Goal: Information Seeking & Learning: Learn about a topic

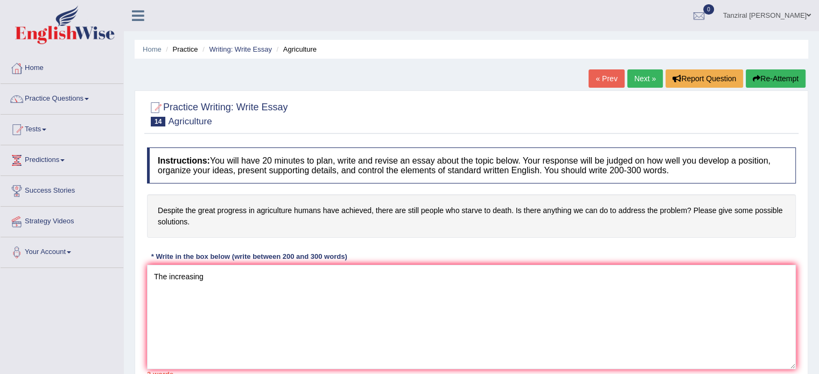
type textarea "The increasing"
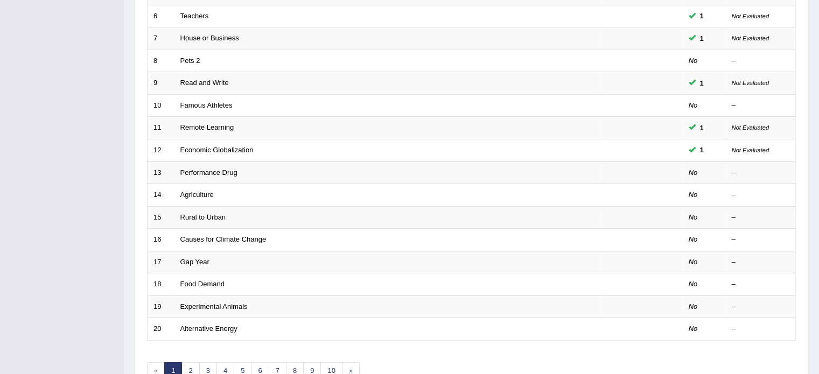
click at [205, 193] on link "Agriculture" at bounding box center [196, 195] width 33 height 8
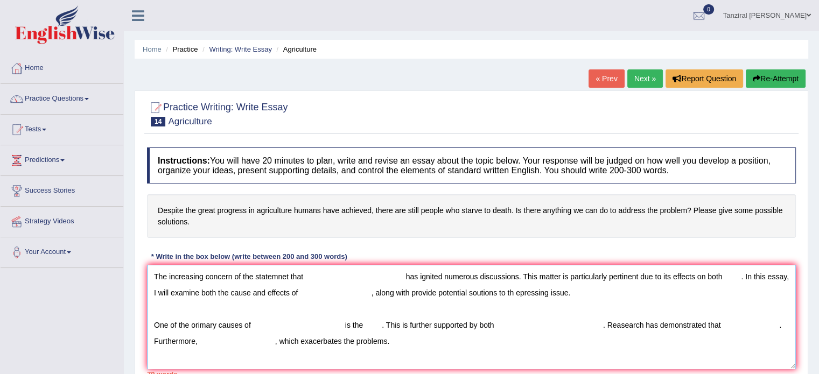
scroll to position [48, 0]
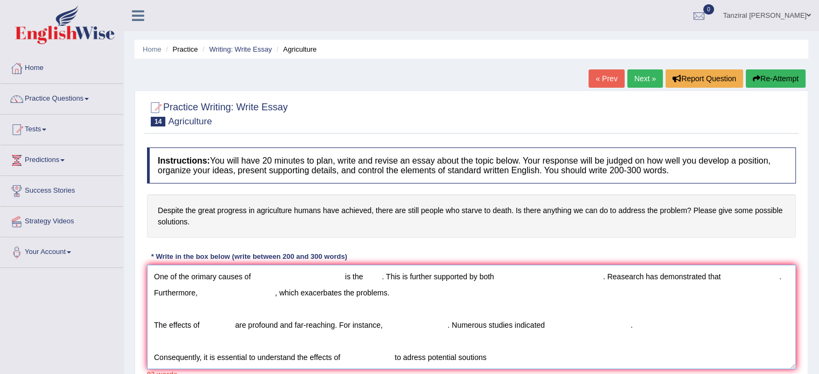
drag, startPoint x: 392, startPoint y: 354, endPoint x: 491, endPoint y: 352, distance: 99.1
click at [491, 352] on textarea "The increasing concern of the statemnet that has ignited numerous discussions. …" at bounding box center [471, 317] width 649 height 104
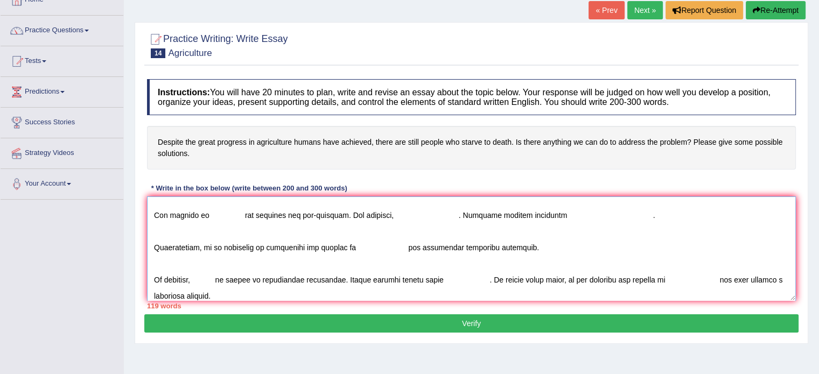
scroll to position [0, 0]
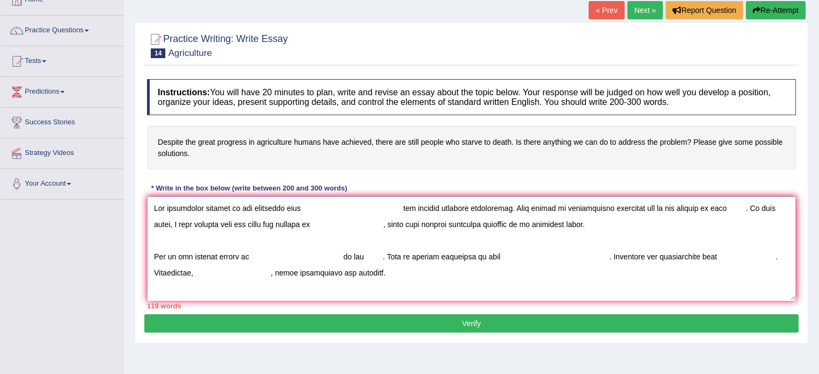
click at [308, 208] on textarea at bounding box center [471, 249] width 649 height 104
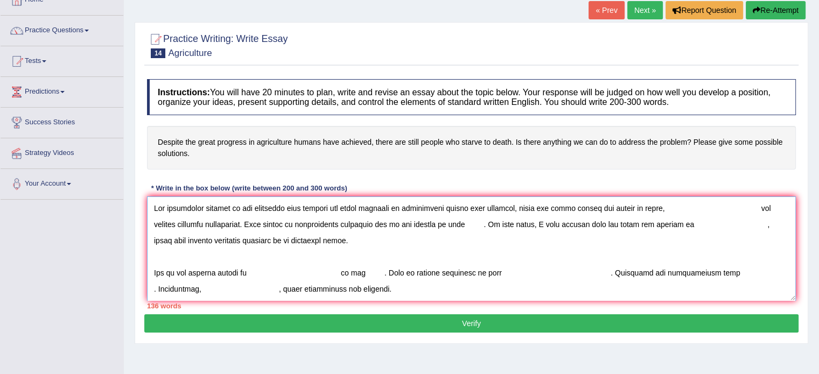
click at [756, 207] on textarea at bounding box center [471, 249] width 649 height 104
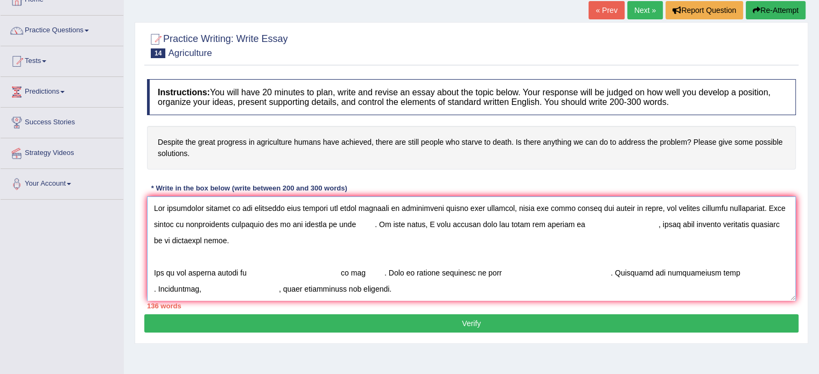
click at [354, 222] on textarea at bounding box center [471, 249] width 649 height 104
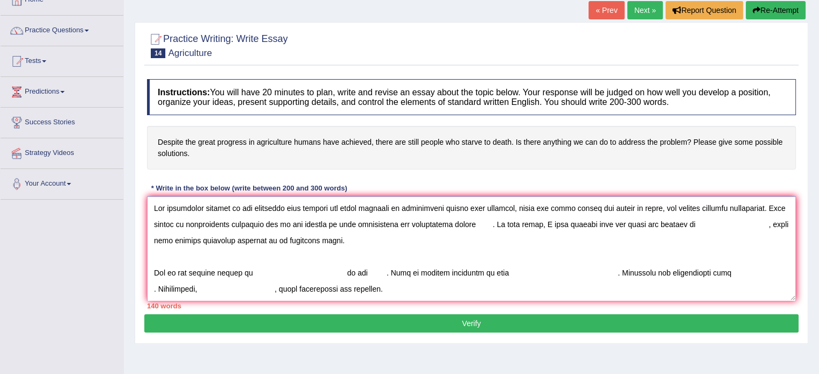
click at [488, 226] on textarea at bounding box center [471, 249] width 649 height 104
click at [670, 226] on textarea at bounding box center [471, 249] width 649 height 104
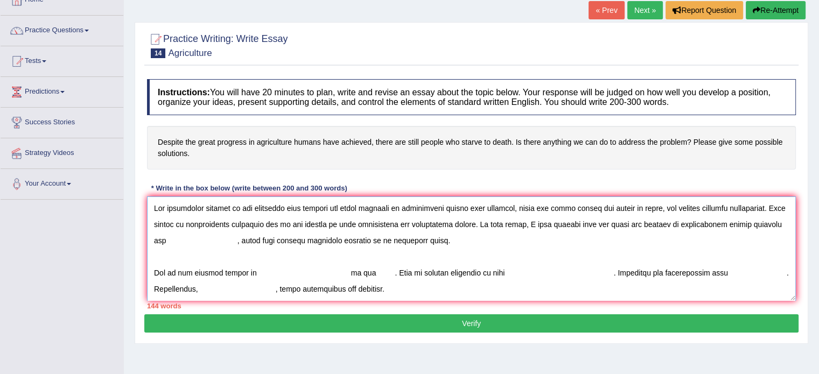
click at [670, 223] on textarea at bounding box center [471, 249] width 649 height 104
click at [668, 223] on textarea at bounding box center [471, 249] width 649 height 104
drag, startPoint x: 199, startPoint y: 244, endPoint x: 185, endPoint y: 243, distance: 14.0
click at [185, 243] on textarea at bounding box center [471, 249] width 649 height 104
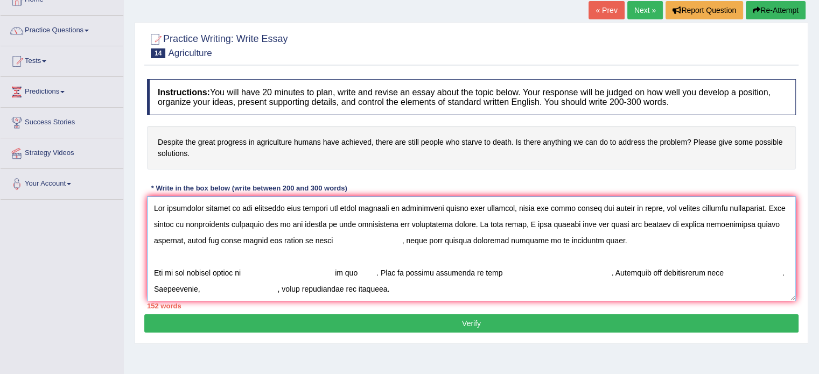
click at [392, 241] on textarea at bounding box center [471, 249] width 649 height 104
drag, startPoint x: 670, startPoint y: 223, endPoint x: 695, endPoint y: 228, distance: 25.7
click at [695, 228] on textarea at bounding box center [471, 249] width 649 height 104
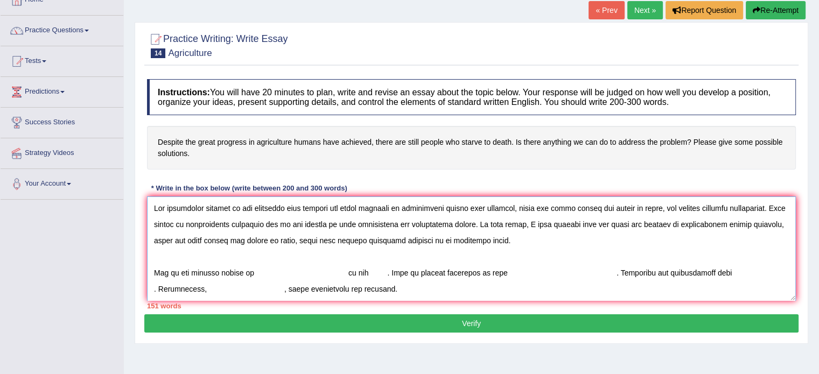
click at [728, 225] on textarea at bounding box center [471, 249] width 649 height 104
click at [770, 226] on textarea at bounding box center [471, 249] width 649 height 104
drag, startPoint x: 735, startPoint y: 224, endPoint x: 244, endPoint y: 242, distance: 490.4
click at [244, 242] on textarea at bounding box center [471, 249] width 649 height 104
click at [334, 239] on textarea at bounding box center [471, 249] width 649 height 104
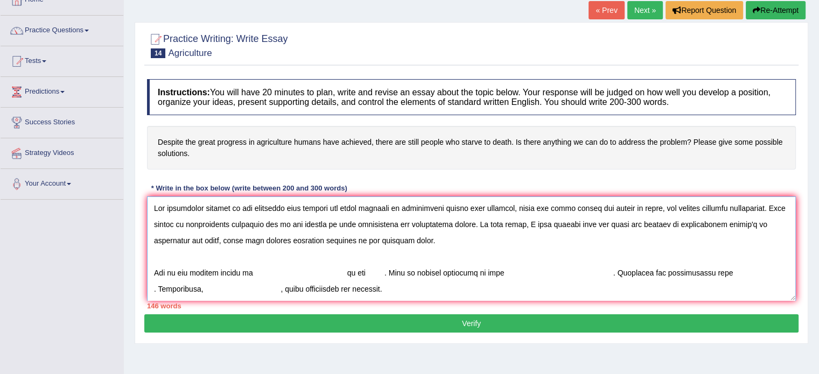
scroll to position [2, 0]
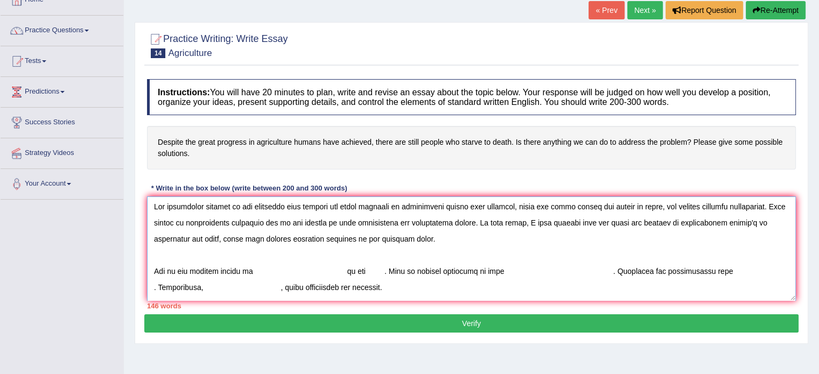
click at [195, 272] on textarea at bounding box center [471, 249] width 649 height 104
click at [254, 274] on textarea at bounding box center [471, 249] width 649 height 104
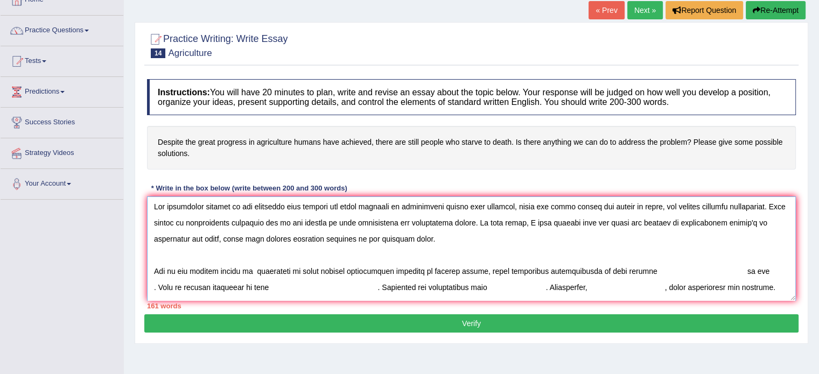
click at [584, 271] on textarea at bounding box center [471, 249] width 649 height 104
click at [631, 271] on textarea at bounding box center [471, 249] width 649 height 104
click at [752, 272] on textarea at bounding box center [471, 249] width 649 height 104
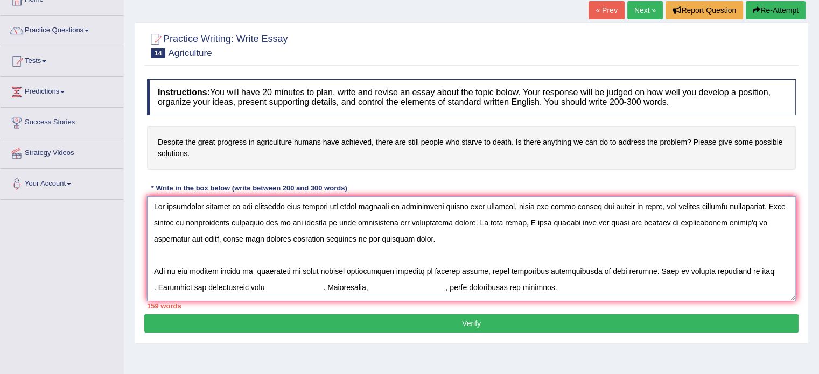
drag, startPoint x: 725, startPoint y: 270, endPoint x: 738, endPoint y: 271, distance: 13.0
click at [738, 271] on textarea at bounding box center [471, 249] width 649 height 104
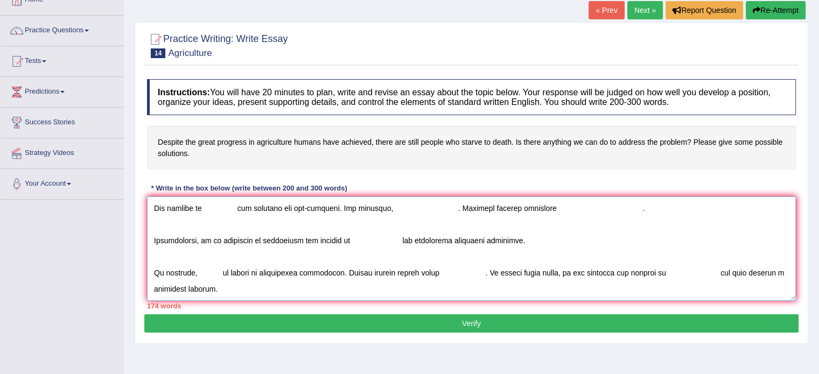
drag, startPoint x: 153, startPoint y: 285, endPoint x: 253, endPoint y: 282, distance: 99.7
click at [253, 282] on textarea at bounding box center [471, 249] width 649 height 104
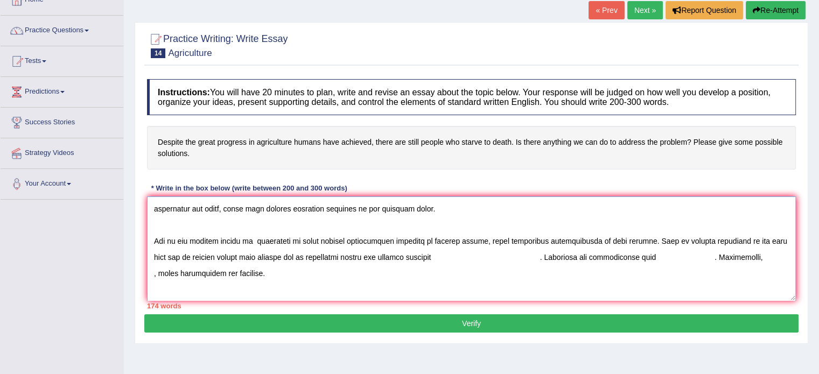
scroll to position [26, 0]
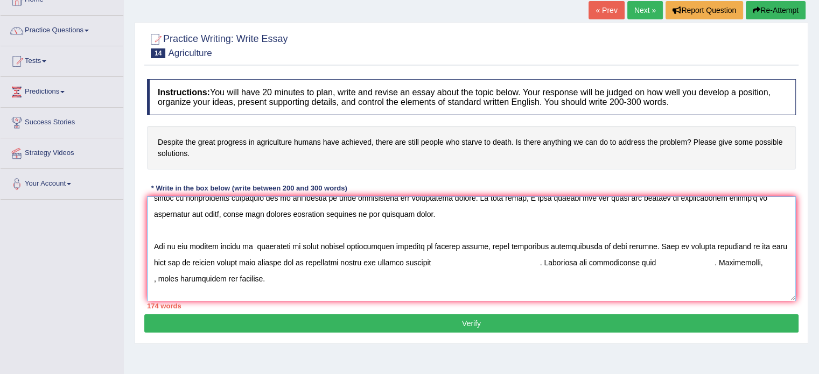
click at [253, 282] on textarea at bounding box center [471, 249] width 649 height 104
drag, startPoint x: 152, startPoint y: 258, endPoint x: 285, endPoint y: 261, distance: 133.1
click at [285, 261] on textarea at bounding box center [471, 249] width 649 height 104
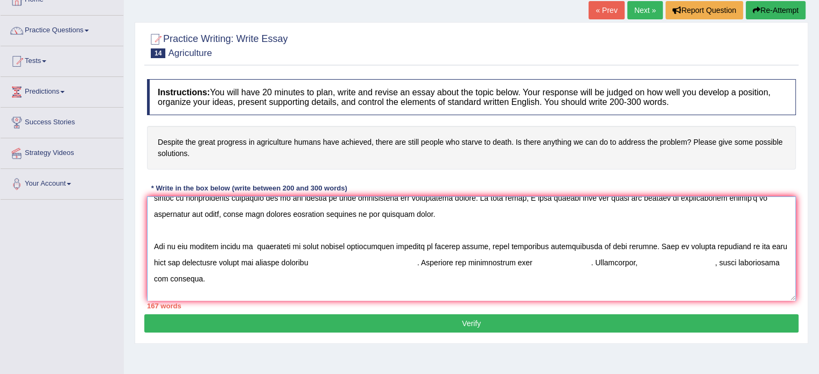
click at [285, 261] on textarea at bounding box center [471, 249] width 649 height 104
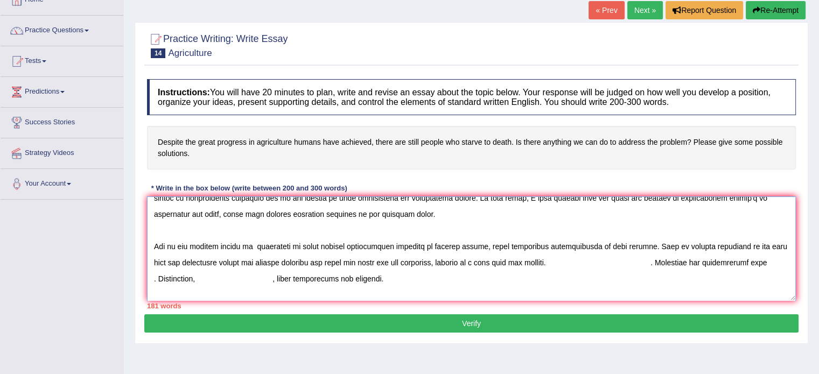
click at [640, 260] on textarea at bounding box center [471, 249] width 649 height 104
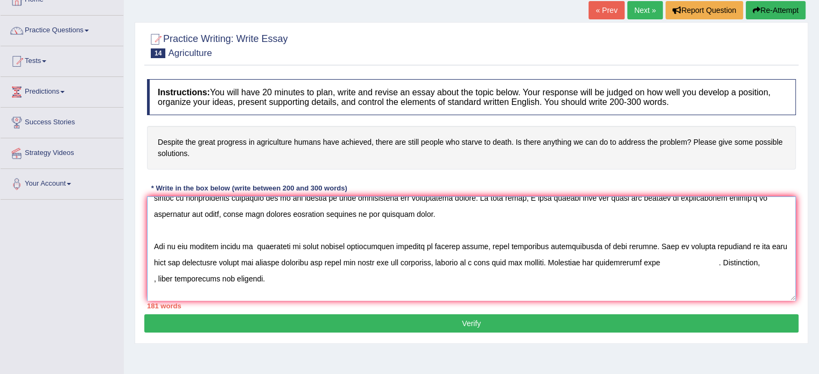
click at [401, 262] on textarea at bounding box center [471, 249] width 649 height 104
click at [653, 263] on textarea at bounding box center [471, 249] width 649 height 104
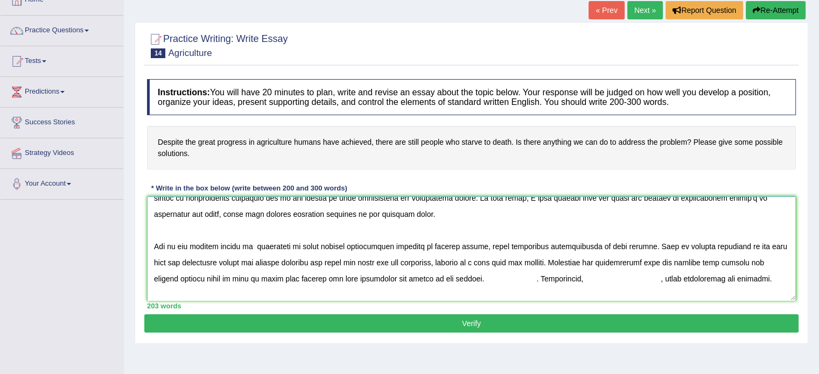
click at [512, 279] on textarea at bounding box center [471, 249] width 649 height 104
click at [502, 279] on textarea at bounding box center [471, 249] width 649 height 104
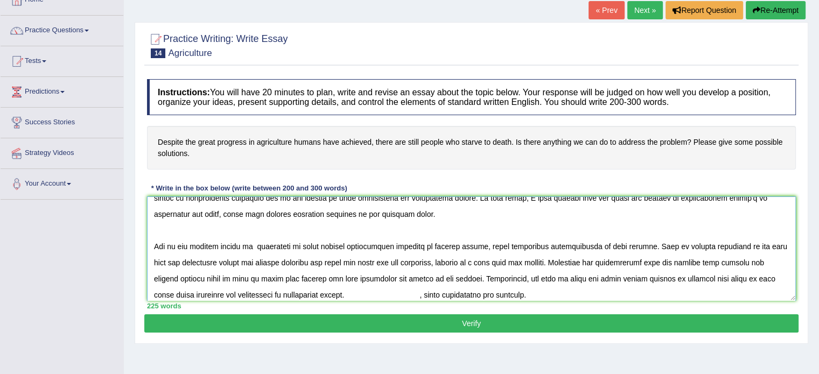
scroll to position [56, 0]
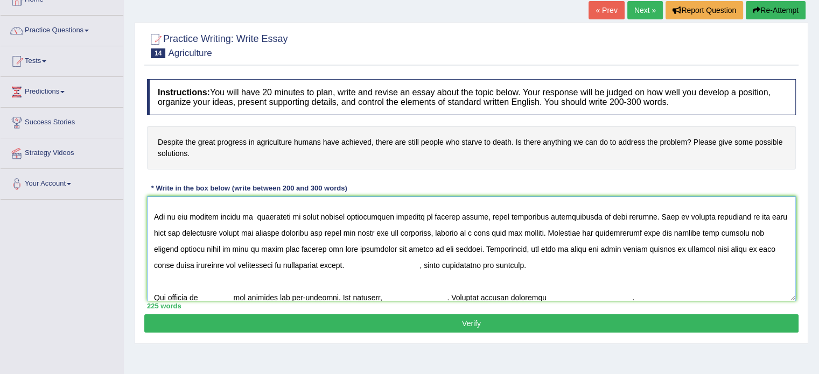
drag, startPoint x: 152, startPoint y: 262, endPoint x: 416, endPoint y: 271, distance: 264.0
click at [416, 271] on textarea at bounding box center [471, 249] width 649 height 104
click at [175, 264] on textarea at bounding box center [471, 249] width 649 height 104
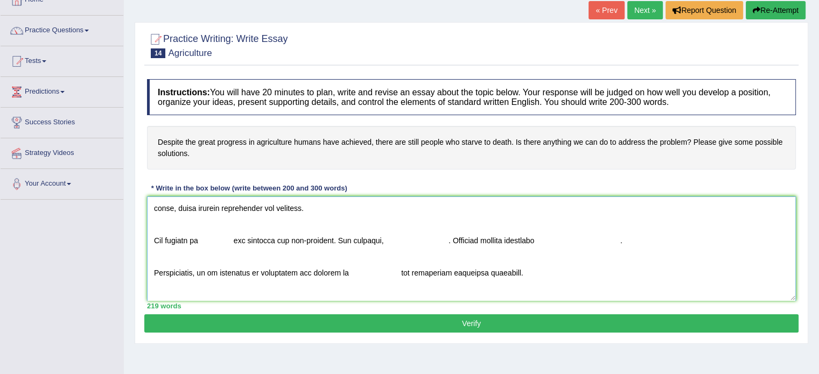
scroll to position [100, 0]
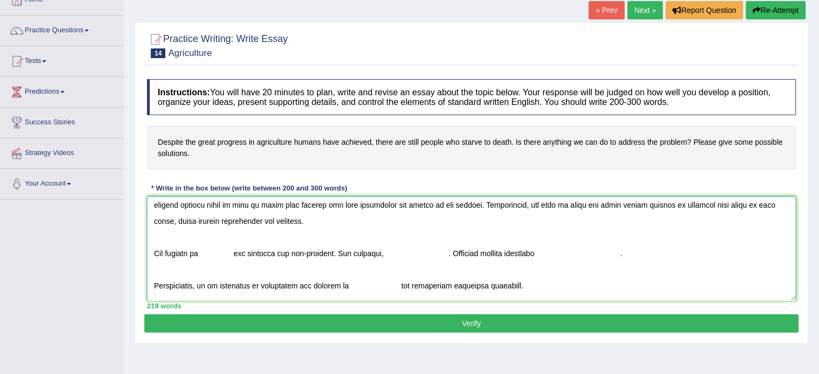
click at [202, 252] on textarea at bounding box center [471, 249] width 649 height 104
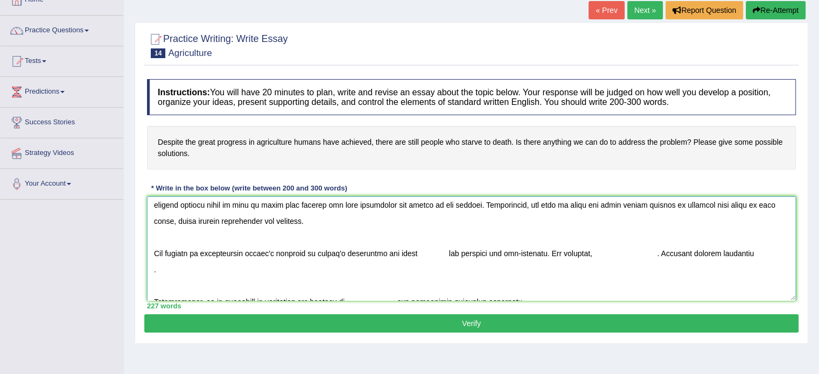
click at [440, 252] on textarea at bounding box center [471, 249] width 649 height 104
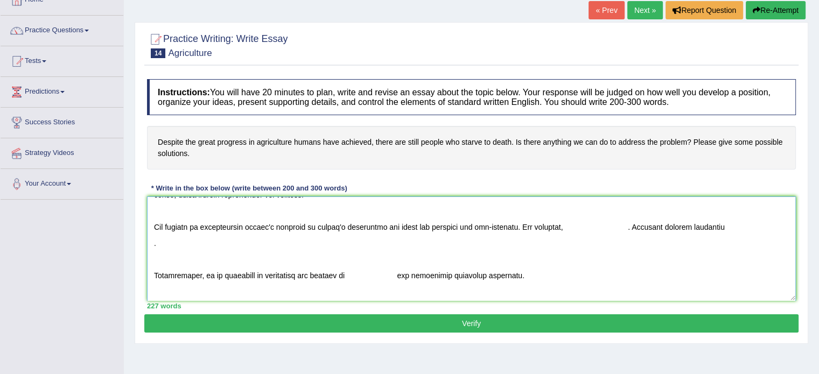
scroll to position [127, 0]
click at [561, 223] on textarea at bounding box center [471, 249] width 649 height 104
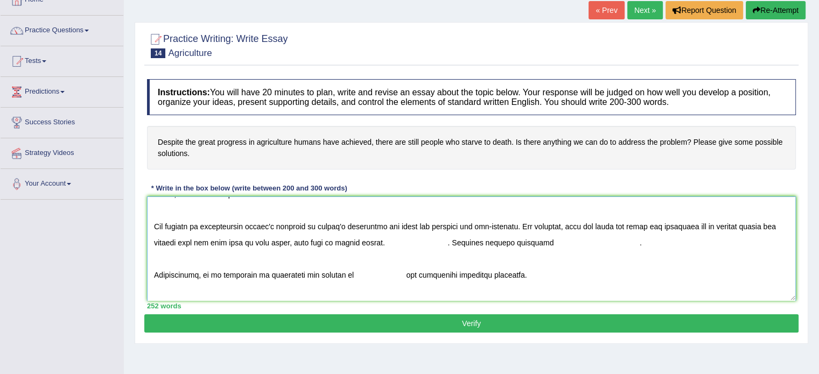
click at [691, 222] on textarea at bounding box center [471, 249] width 649 height 104
click at [768, 222] on textarea at bounding box center [471, 249] width 649 height 104
drag, startPoint x: 154, startPoint y: 241, endPoint x: 164, endPoint y: 243, distance: 10.5
click at [164, 243] on textarea at bounding box center [471, 249] width 649 height 104
drag, startPoint x: 202, startPoint y: 246, endPoint x: 220, endPoint y: 246, distance: 17.2
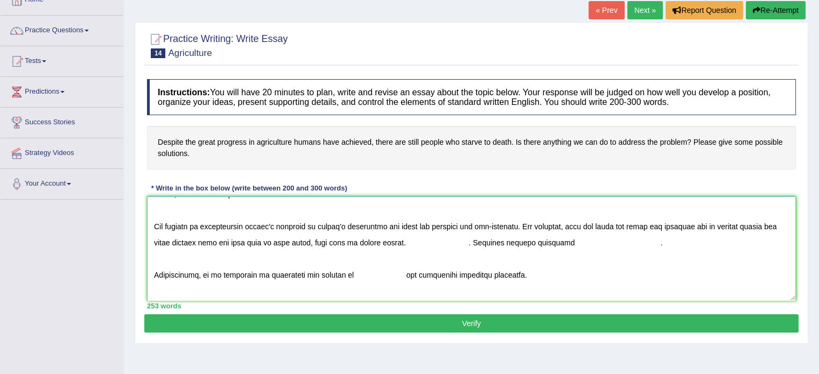
click at [220, 246] on textarea at bounding box center [471, 249] width 649 height 104
drag, startPoint x: 392, startPoint y: 244, endPoint x: 412, endPoint y: 246, distance: 20.0
click at [412, 246] on textarea at bounding box center [471, 249] width 649 height 104
click at [480, 241] on textarea at bounding box center [471, 249] width 649 height 104
click at [517, 242] on textarea at bounding box center [471, 249] width 649 height 104
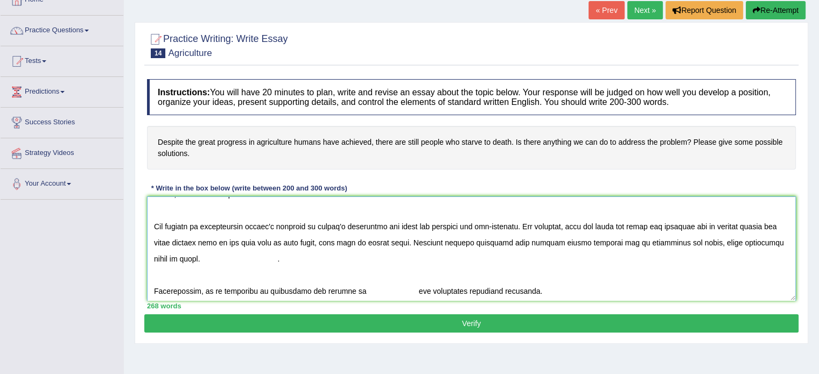
click at [154, 223] on textarea at bounding box center [471, 249] width 649 height 104
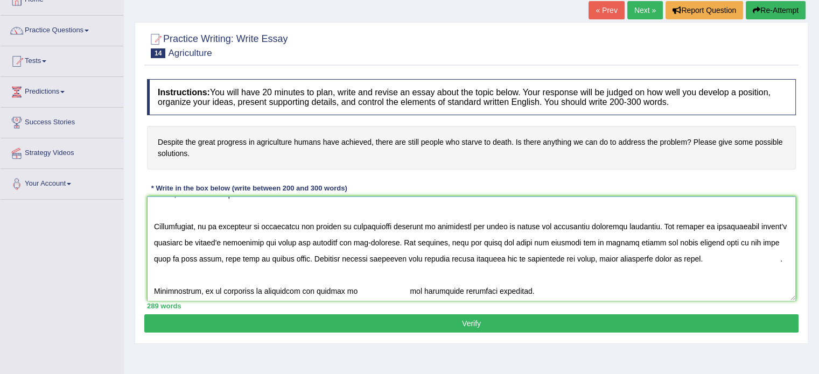
click at [361, 226] on textarea at bounding box center [471, 249] width 649 height 104
click at [356, 228] on textarea at bounding box center [471, 249] width 649 height 104
click at [358, 227] on textarea at bounding box center [471, 249] width 649 height 104
click at [496, 228] on textarea at bounding box center [471, 249] width 649 height 104
click at [564, 241] on textarea at bounding box center [471, 249] width 649 height 104
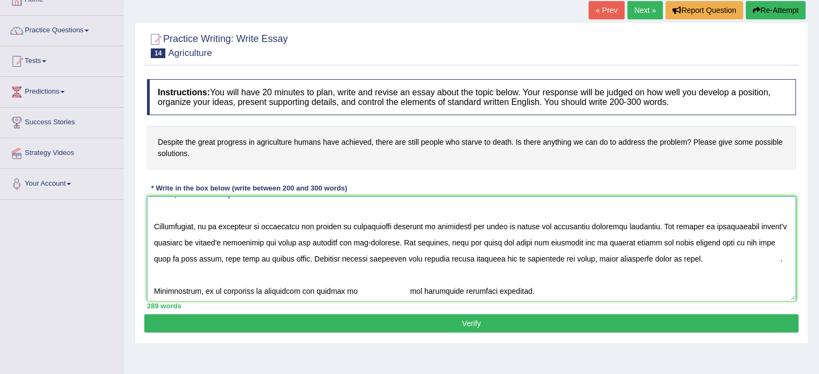
click at [657, 242] on textarea at bounding box center [471, 249] width 649 height 104
drag, startPoint x: 663, startPoint y: 242, endPoint x: 691, endPoint y: 243, distance: 28.0
click at [691, 243] on textarea at bounding box center [471, 249] width 649 height 104
click at [705, 241] on textarea at bounding box center [471, 249] width 649 height 104
click at [188, 260] on textarea at bounding box center [471, 249] width 649 height 104
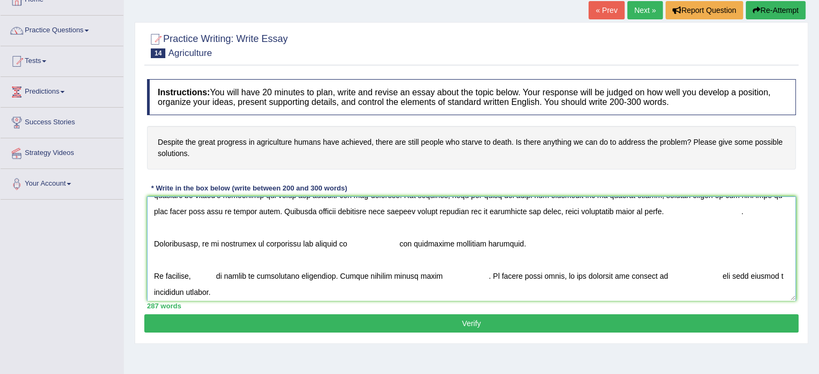
scroll to position [176, 0]
click at [678, 211] on textarea at bounding box center [471, 249] width 649 height 104
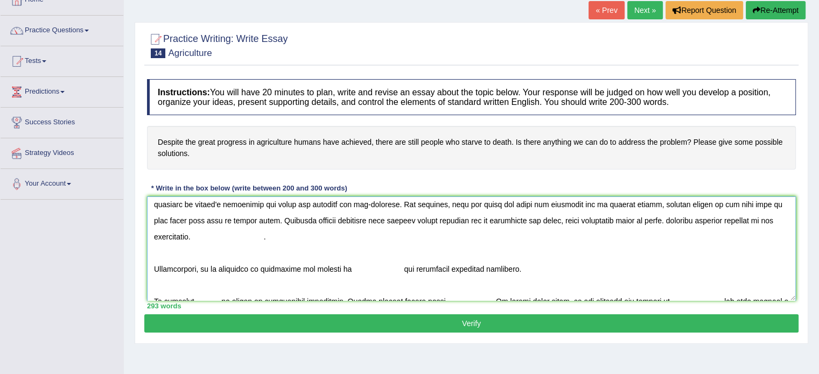
scroll to position [172, 0]
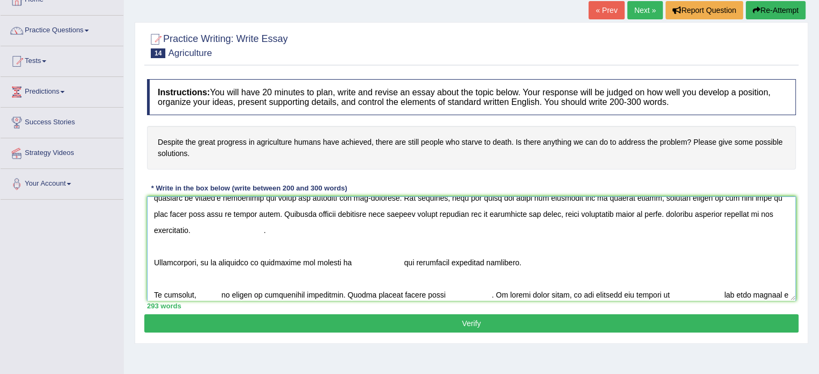
drag, startPoint x: 152, startPoint y: 255, endPoint x: 187, endPoint y: 285, distance: 46.2
click at [187, 285] on textarea at bounding box center [471, 249] width 649 height 104
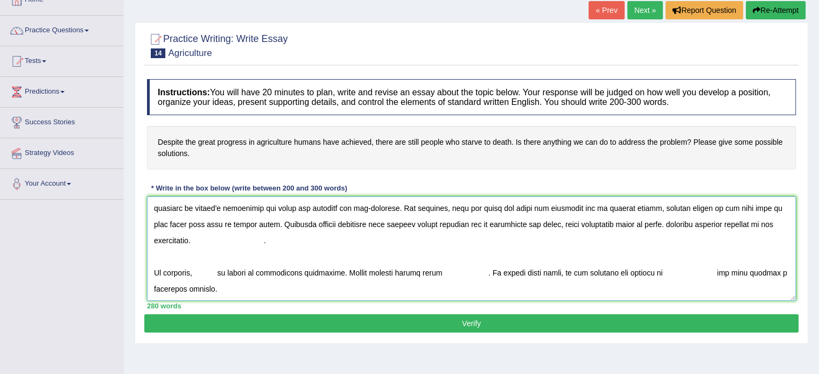
scroll to position [162, 0]
click at [199, 272] on textarea at bounding box center [471, 249] width 649 height 104
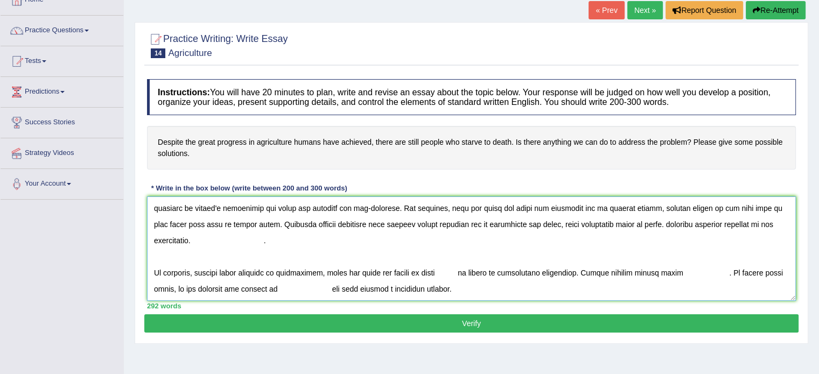
drag, startPoint x: 458, startPoint y: 271, endPoint x: 576, endPoint y: 277, distance: 118.6
click at [576, 277] on textarea at bounding box center [471, 249] width 649 height 104
click at [446, 275] on textarea at bounding box center [471, 249] width 649 height 104
click at [649, 271] on textarea at bounding box center [471, 249] width 649 height 104
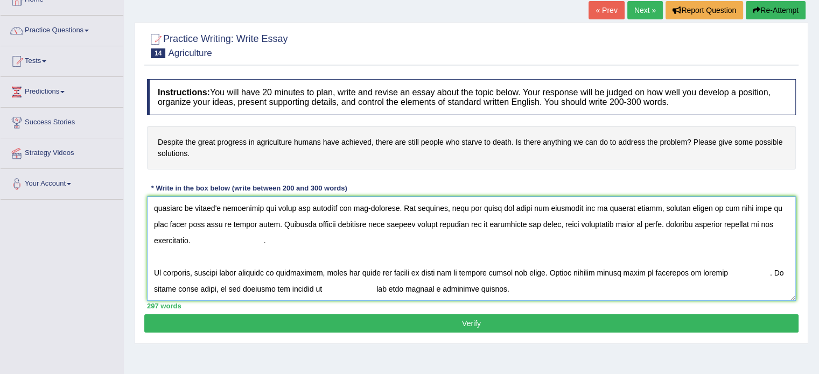
click at [771, 272] on textarea at bounding box center [471, 249] width 649 height 104
click at [690, 274] on textarea at bounding box center [471, 249] width 649 height 104
click at [758, 271] on textarea at bounding box center [471, 249] width 649 height 104
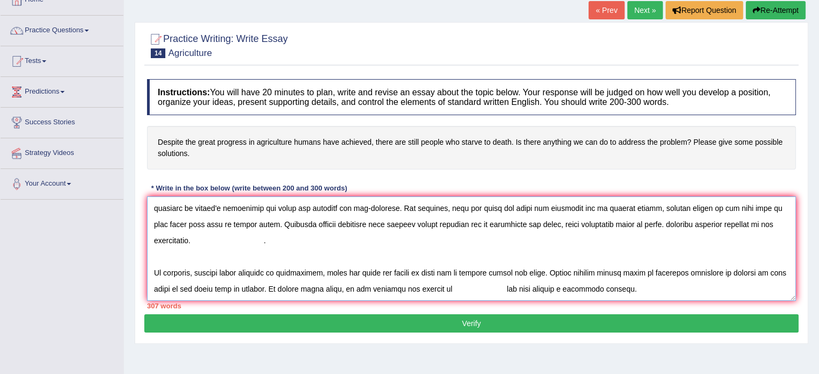
drag, startPoint x: 428, startPoint y: 286, endPoint x: 464, endPoint y: 286, distance: 36.1
click at [464, 286] on textarea at bounding box center [471, 249] width 649 height 104
click at [582, 289] on textarea at bounding box center [471, 249] width 649 height 104
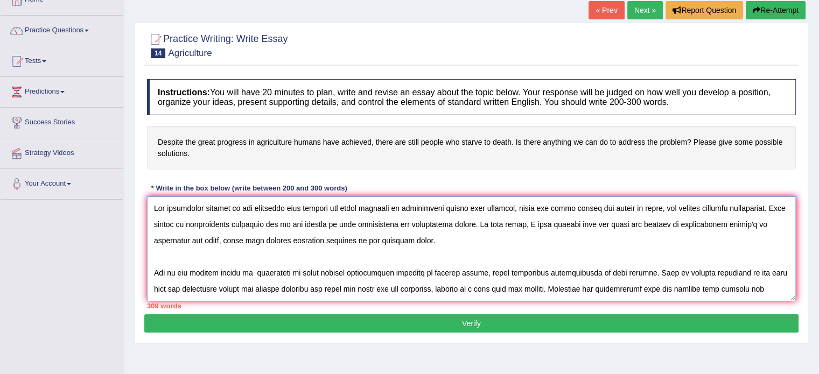
click at [735, 222] on textarea at bounding box center [471, 249] width 649 height 104
click at [668, 226] on textarea at bounding box center [471, 249] width 649 height 104
drag, startPoint x: 667, startPoint y: 226, endPoint x: 684, endPoint y: 229, distance: 17.5
click at [684, 229] on textarea at bounding box center [471, 249] width 649 height 104
click at [731, 225] on textarea at bounding box center [471, 249] width 649 height 104
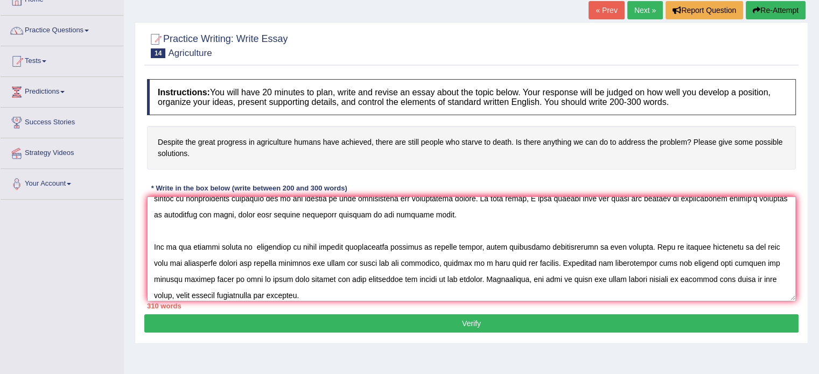
scroll to position [27, 0]
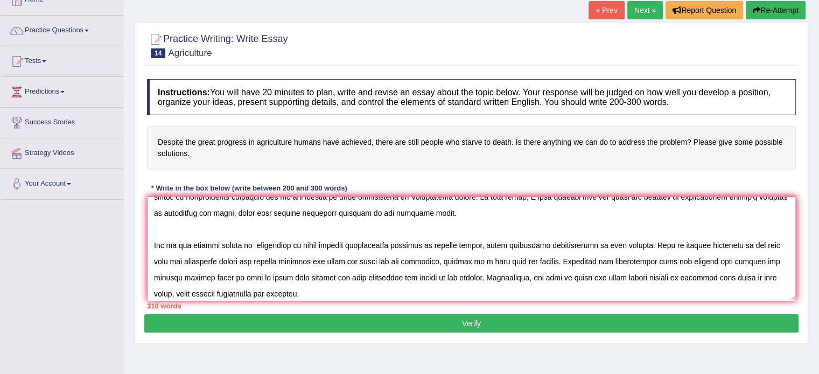
click at [513, 247] on textarea at bounding box center [471, 249] width 649 height 104
click at [629, 247] on textarea at bounding box center [471, 249] width 649 height 104
click at [653, 275] on textarea at bounding box center [471, 249] width 649 height 104
drag, startPoint x: 153, startPoint y: 262, endPoint x: 169, endPoint y: 266, distance: 16.7
click at [169, 266] on textarea at bounding box center [471, 249] width 649 height 104
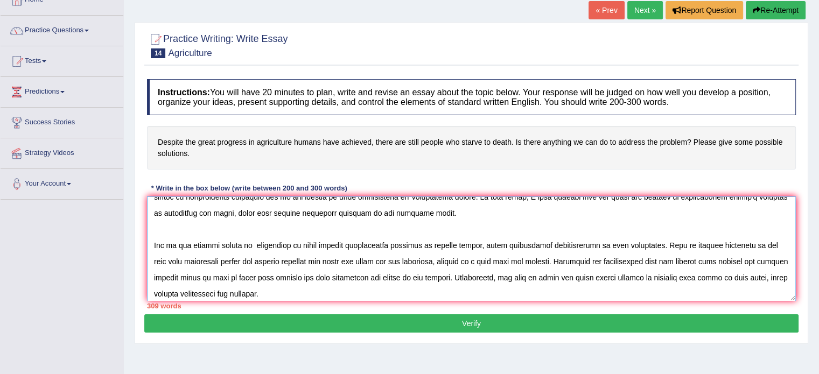
click at [214, 259] on textarea at bounding box center [471, 249] width 649 height 104
click at [287, 264] on textarea at bounding box center [471, 249] width 649 height 104
drag, startPoint x: 336, startPoint y: 261, endPoint x: 325, endPoint y: 261, distance: 11.3
click at [325, 261] on textarea at bounding box center [471, 249] width 649 height 104
drag, startPoint x: 381, startPoint y: 261, endPoint x: 394, endPoint y: 263, distance: 13.1
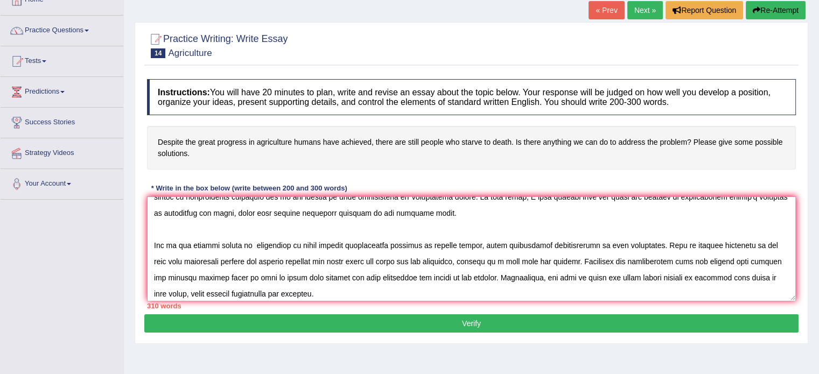
click at [394, 263] on textarea at bounding box center [471, 249] width 649 height 104
click at [725, 262] on textarea at bounding box center [471, 249] width 649 height 104
click at [325, 279] on textarea at bounding box center [471, 249] width 649 height 104
drag, startPoint x: 321, startPoint y: 275, endPoint x: 334, endPoint y: 276, distance: 12.4
click at [334, 276] on textarea at bounding box center [471, 249] width 649 height 104
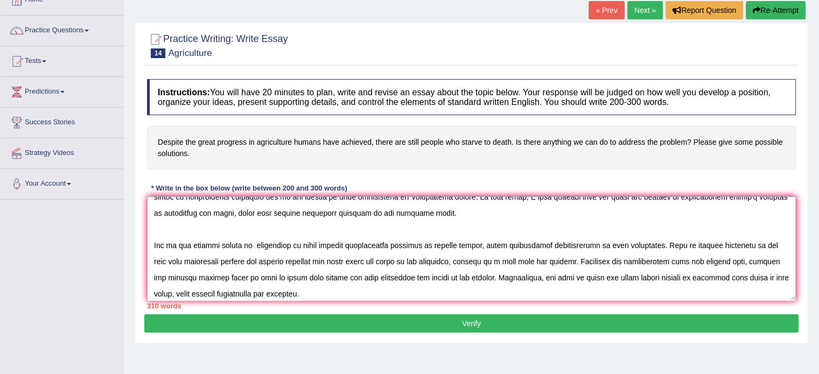
click at [334, 276] on textarea at bounding box center [471, 249] width 649 height 104
drag, startPoint x: 334, startPoint y: 276, endPoint x: 400, endPoint y: 279, distance: 65.8
click at [400, 279] on textarea at bounding box center [471, 249] width 649 height 104
click at [357, 278] on textarea at bounding box center [471, 249] width 649 height 104
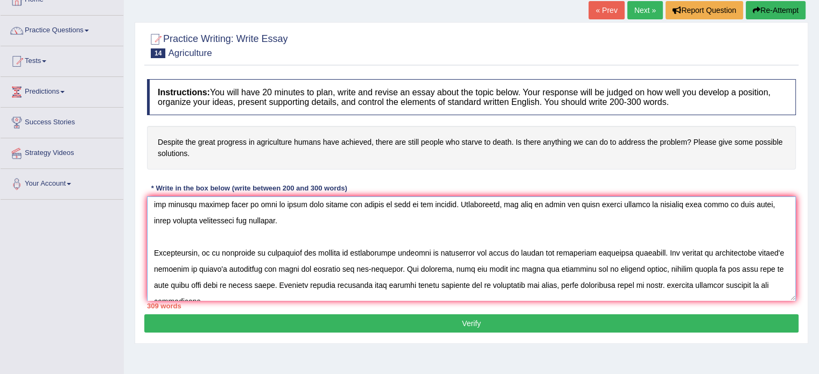
scroll to position [99, 0]
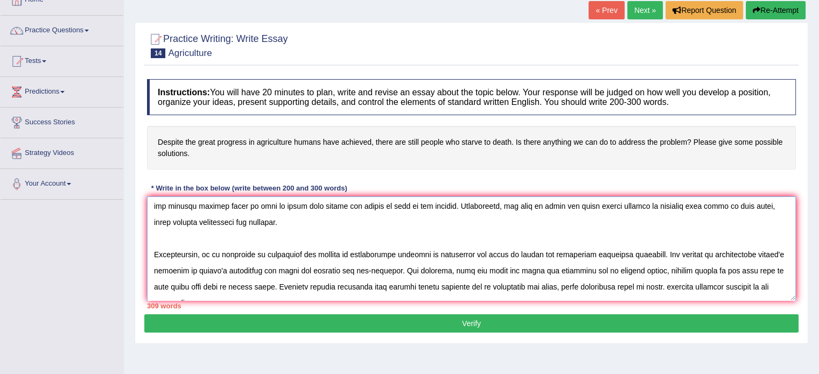
drag, startPoint x: 153, startPoint y: 251, endPoint x: 640, endPoint y: 251, distance: 486.3
click at [640, 251] on textarea at bounding box center [471, 249] width 649 height 104
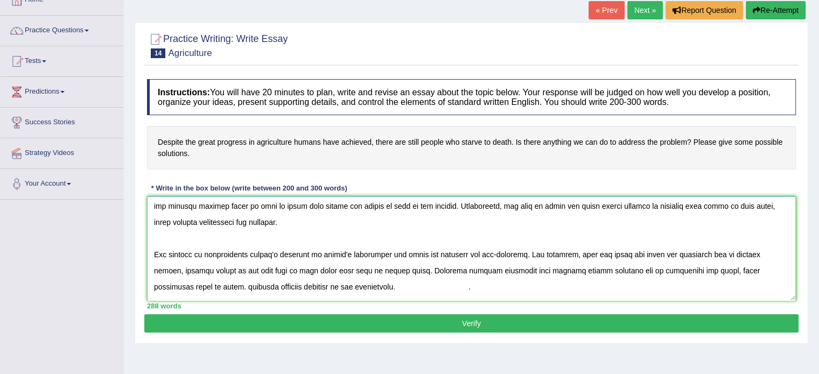
click at [174, 284] on textarea at bounding box center [471, 249] width 649 height 104
click at [325, 285] on textarea at bounding box center [471, 249] width 649 height 104
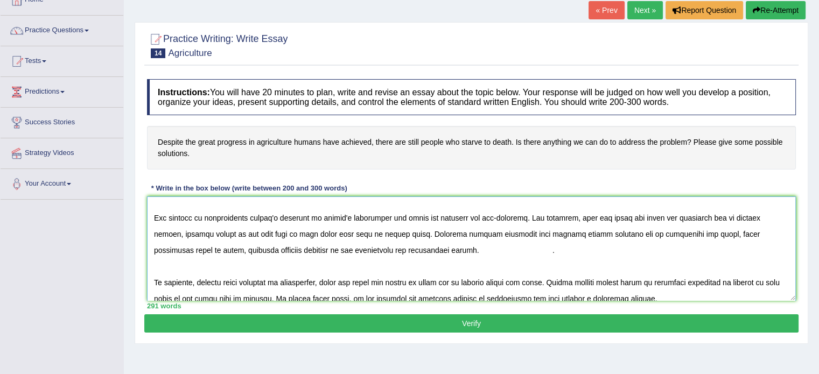
scroll to position [145, 0]
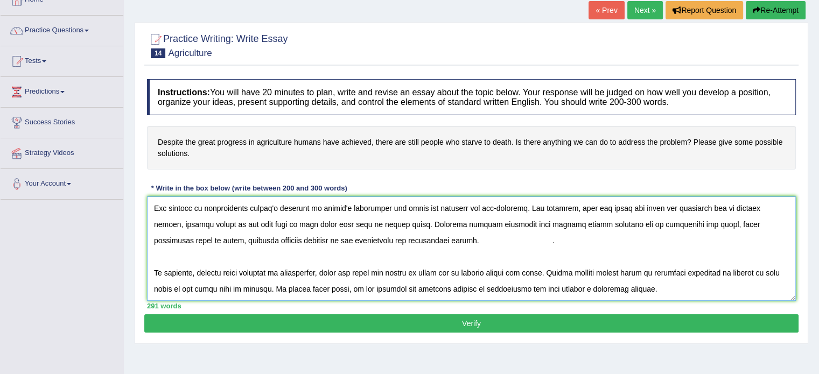
click at [366, 271] on textarea at bounding box center [471, 249] width 649 height 104
click at [180, 286] on textarea at bounding box center [471, 249] width 649 height 104
click at [764, 272] on textarea at bounding box center [471, 249] width 649 height 104
click at [155, 289] on textarea at bounding box center [471, 249] width 649 height 104
click at [337, 290] on textarea at bounding box center [471, 249] width 649 height 104
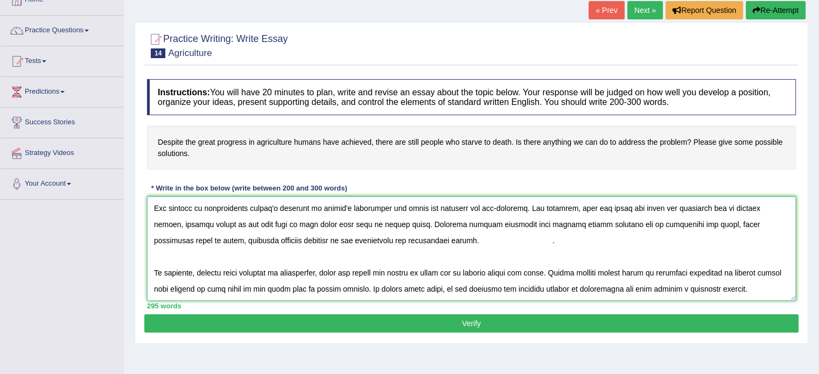
click at [385, 288] on textarea at bounding box center [471, 249] width 649 height 104
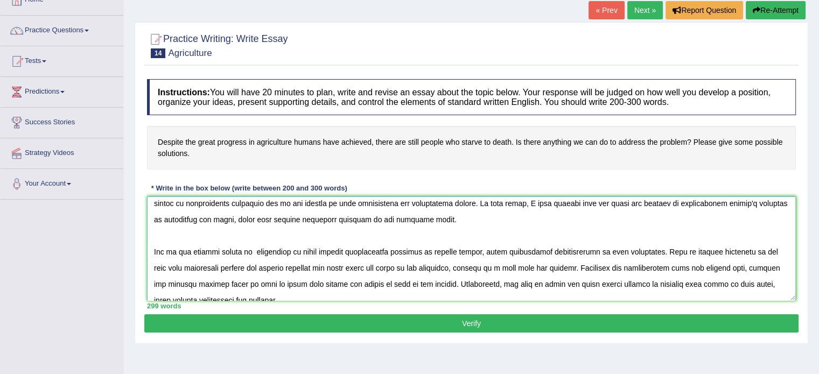
scroll to position [0, 0]
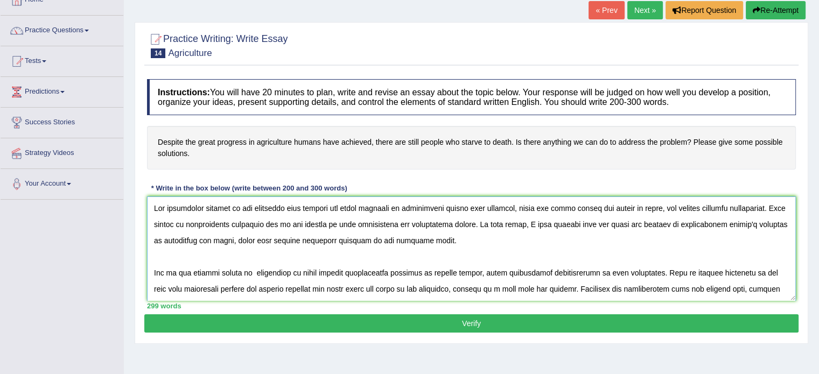
type textarea "The increasing concern of the statemnet that despite the great progress in agri…"
click at [478, 316] on button "Verify" at bounding box center [471, 323] width 654 height 18
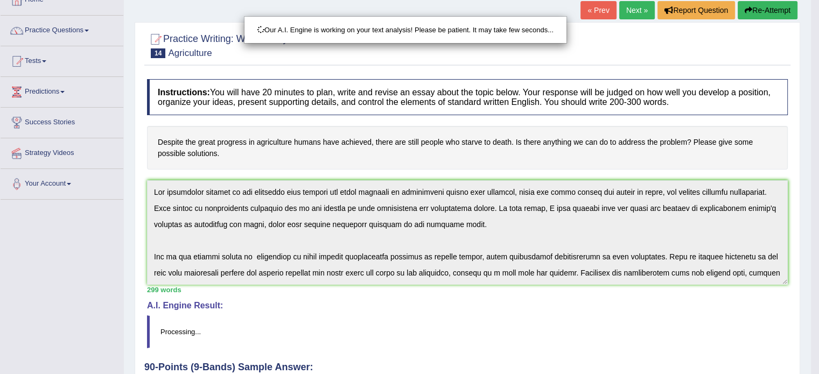
click at [478, 316] on div "Our A.I. Engine is working on your text analysis! Please be patient. It may tak…" at bounding box center [409, 187] width 819 height 374
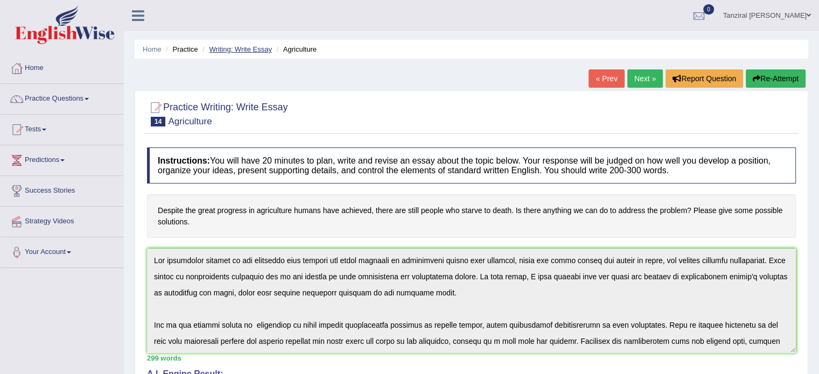
click at [260, 48] on link "Writing: Write Essay" at bounding box center [240, 49] width 63 height 8
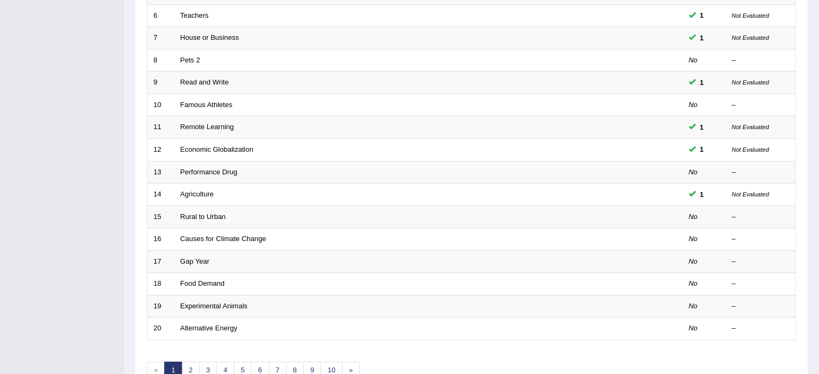
scroll to position [335, 0]
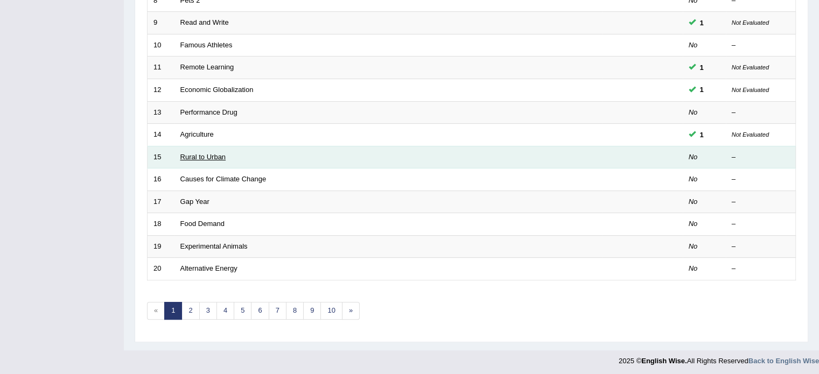
click at [201, 157] on link "Rural to Urban" at bounding box center [203, 157] width 46 height 8
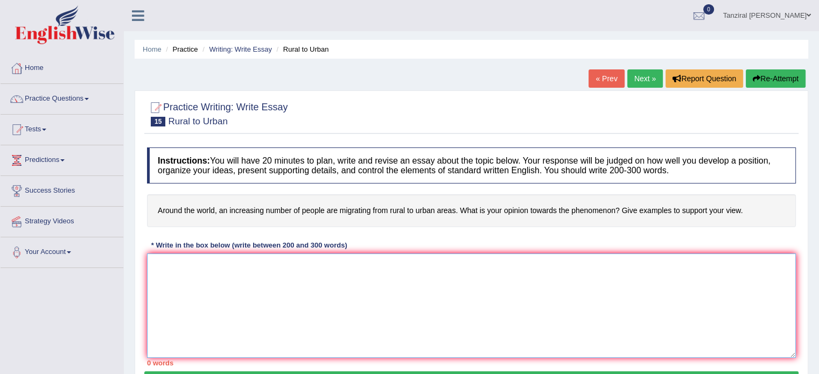
click at [263, 299] on textarea at bounding box center [471, 306] width 649 height 104
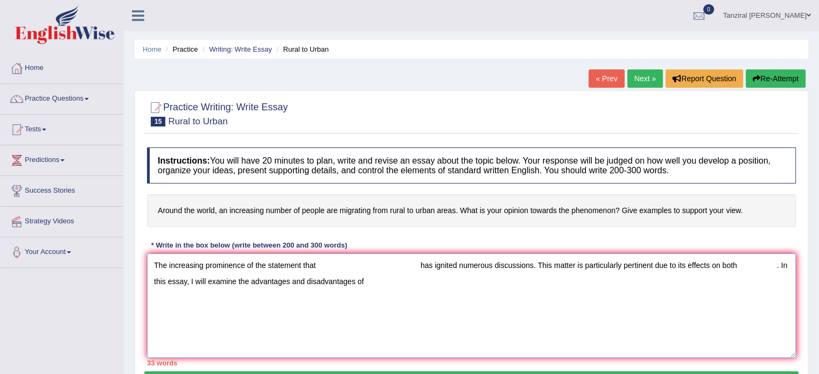
drag, startPoint x: 251, startPoint y: 279, endPoint x: 290, endPoint y: 286, distance: 39.8
click at [290, 286] on textarea "The increasing prominence of the statement that has ignited numerous discussion…" at bounding box center [471, 306] width 649 height 104
drag, startPoint x: 287, startPoint y: 282, endPoint x: 338, endPoint y: 285, distance: 50.7
click at [338, 285] on textarea "The increasing prominence of the statement that has ignited numerous discussion…" at bounding box center [471, 306] width 649 height 104
click at [334, 284] on textarea "The increasing prominence of the statement that has ignited numerous discussion…" at bounding box center [471, 306] width 649 height 104
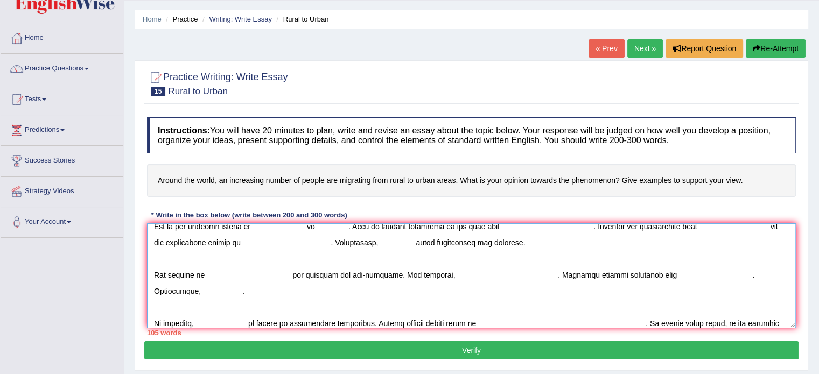
scroll to position [73, 0]
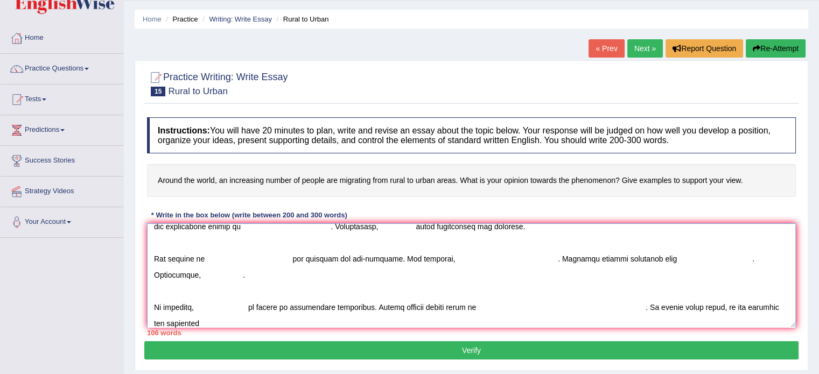
click at [166, 323] on textarea at bounding box center [471, 275] width 649 height 104
click at [249, 320] on textarea at bounding box center [471, 275] width 649 height 104
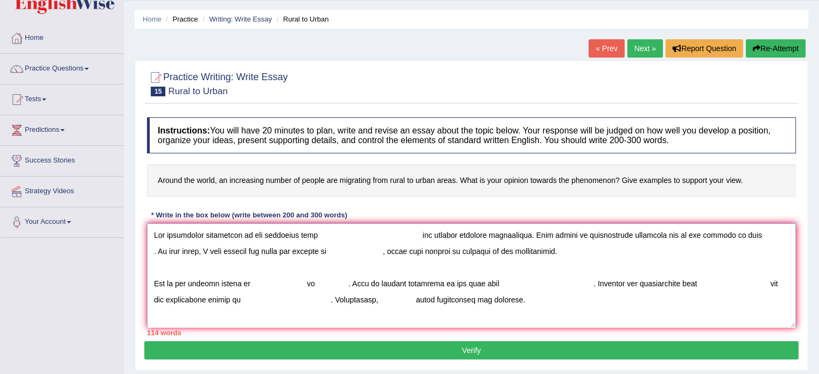
click at [317, 233] on textarea at bounding box center [471, 275] width 649 height 104
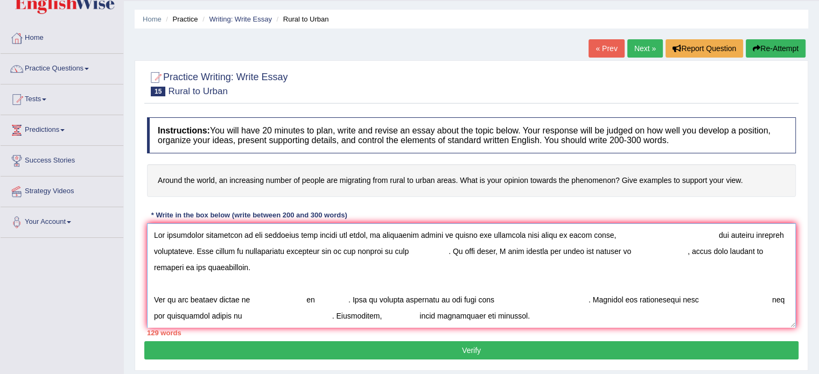
click at [719, 233] on textarea at bounding box center [471, 275] width 649 height 104
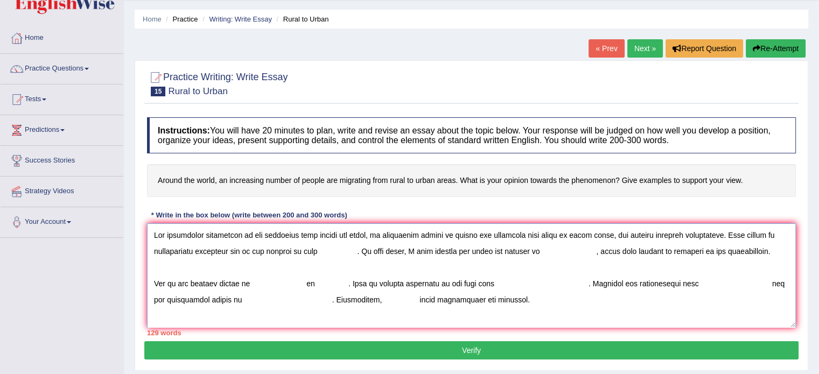
click at [314, 251] on textarea at bounding box center [471, 275] width 649 height 104
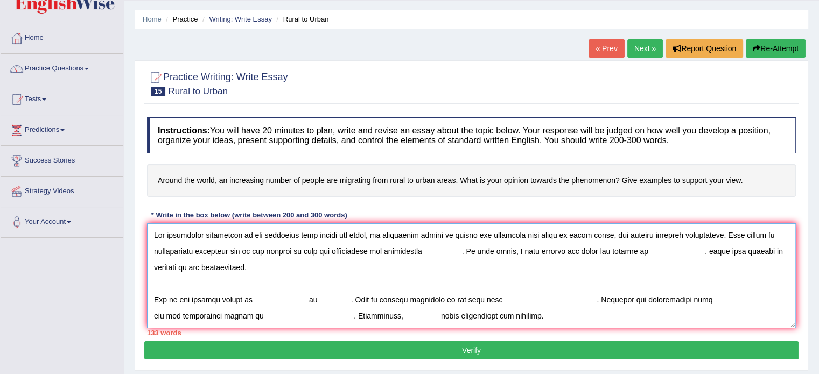
click at [469, 255] on textarea at bounding box center [471, 275] width 649 height 104
click at [609, 252] on textarea at bounding box center [471, 275] width 649 height 104
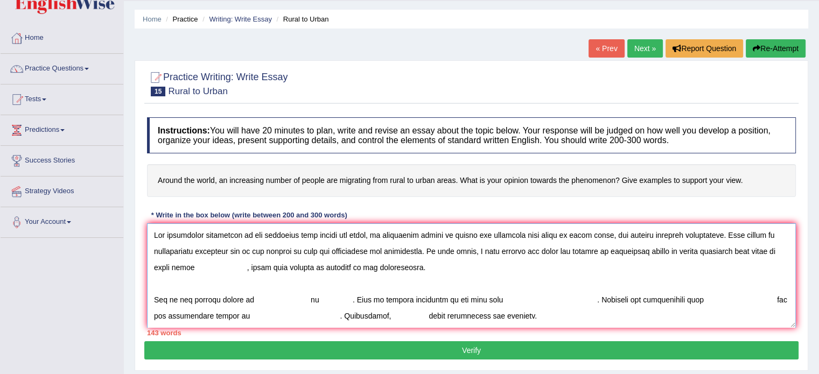
click at [243, 270] on textarea at bounding box center [471, 275] width 649 height 104
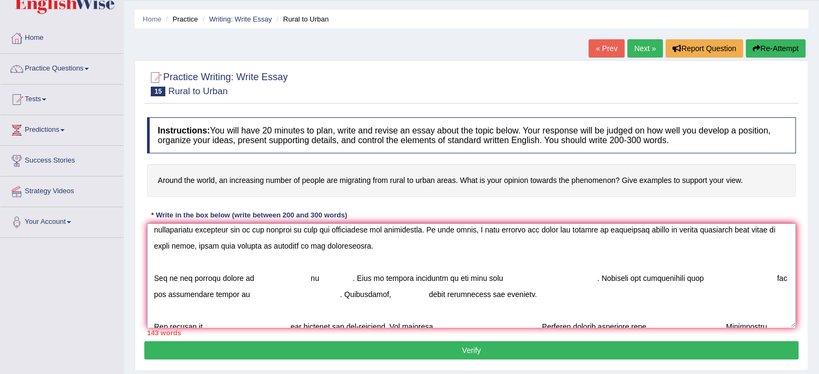
scroll to position [24, 0]
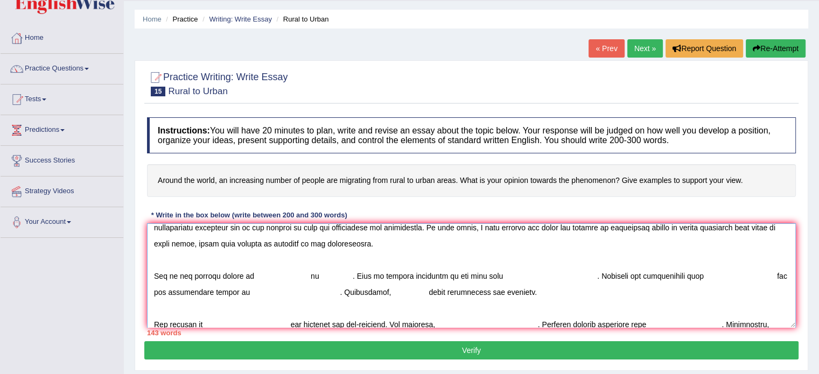
click at [253, 275] on textarea at bounding box center [471, 275] width 649 height 104
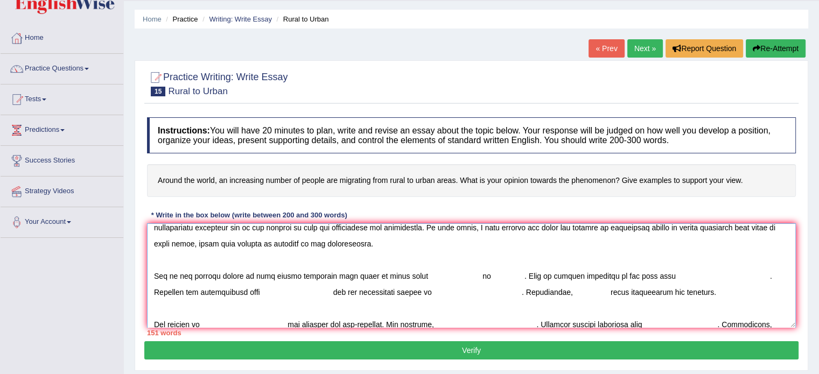
click at [466, 279] on textarea at bounding box center [471, 275] width 649 height 104
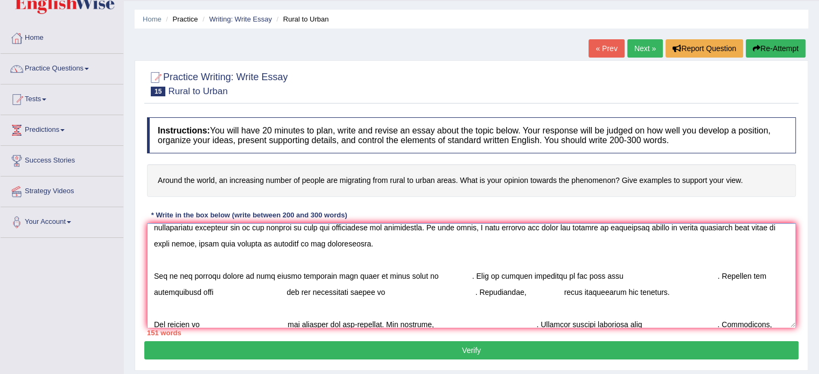
click at [422, 277] on textarea at bounding box center [471, 275] width 649 height 104
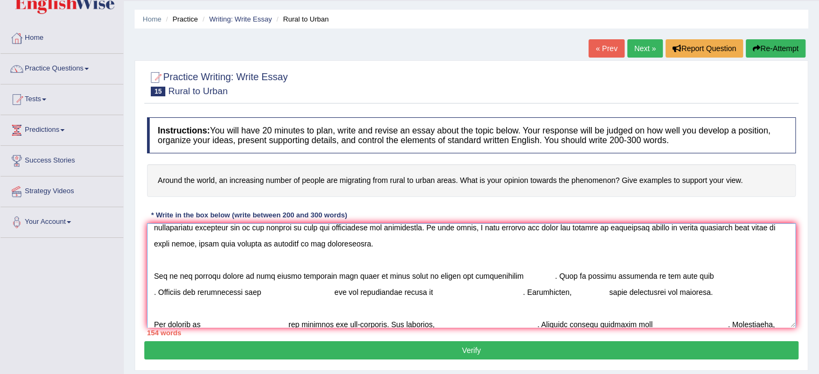
click at [530, 277] on textarea at bounding box center [471, 275] width 649 height 104
drag, startPoint x: 452, startPoint y: 274, endPoint x: 443, endPoint y: 275, distance: 9.2
click at [443, 275] on textarea at bounding box center [471, 275] width 649 height 104
click at [668, 277] on textarea at bounding box center [471, 275] width 649 height 104
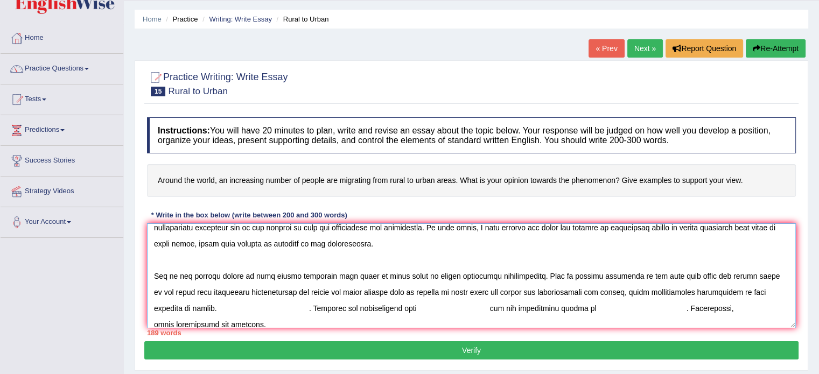
click at [265, 312] on textarea at bounding box center [471, 275] width 649 height 104
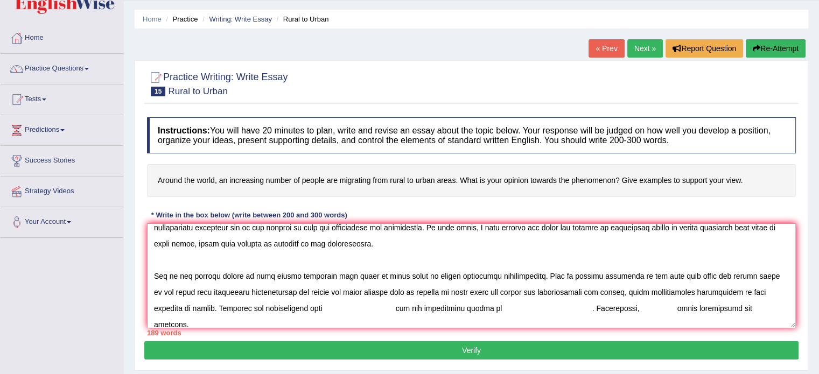
click at [286, 307] on textarea at bounding box center [471, 275] width 649 height 104
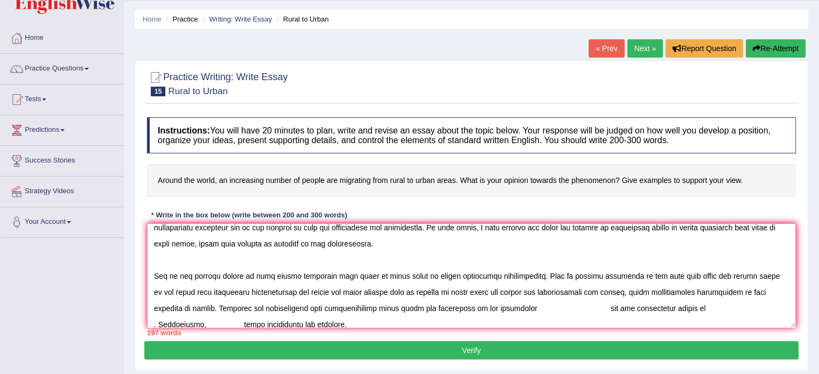
click at [581, 307] on textarea at bounding box center [471, 275] width 649 height 104
click at [570, 308] on textarea at bounding box center [471, 275] width 649 height 104
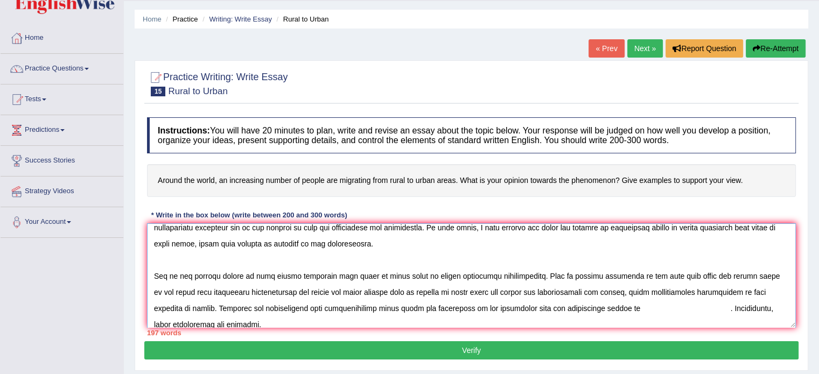
click at [604, 310] on textarea at bounding box center [471, 275] width 649 height 104
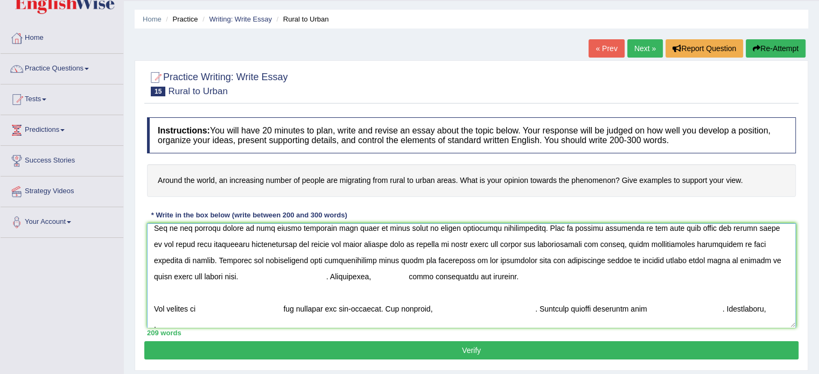
scroll to position [73, 0]
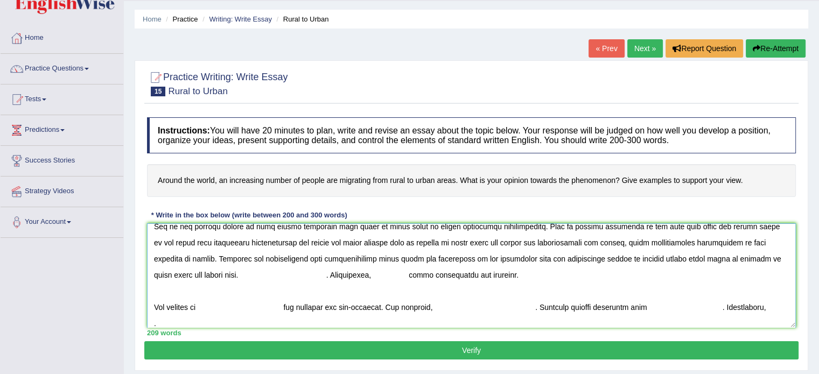
click at [340, 275] on textarea at bounding box center [471, 275] width 649 height 104
click at [593, 275] on textarea at bounding box center [471, 275] width 649 height 104
drag, startPoint x: 291, startPoint y: 275, endPoint x: 330, endPoint y: 277, distance: 39.4
click at [330, 277] on textarea at bounding box center [471, 275] width 649 height 104
click at [289, 273] on textarea at bounding box center [471, 275] width 649 height 104
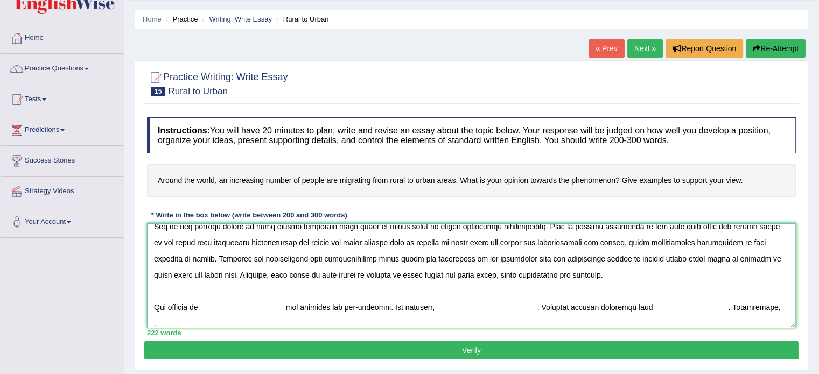
click at [482, 275] on textarea at bounding box center [471, 275] width 649 height 104
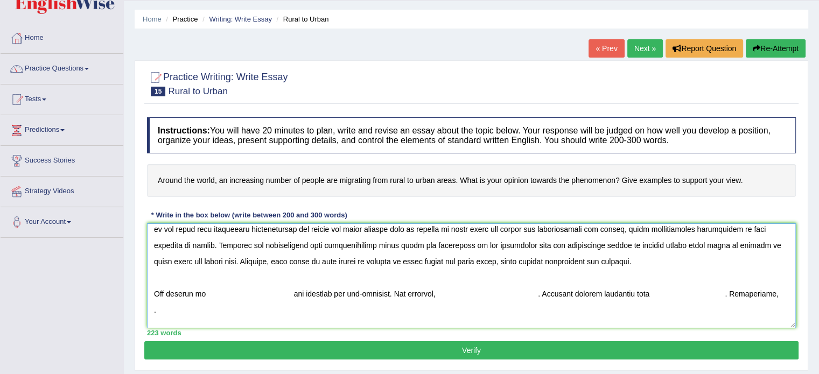
scroll to position [108, 0]
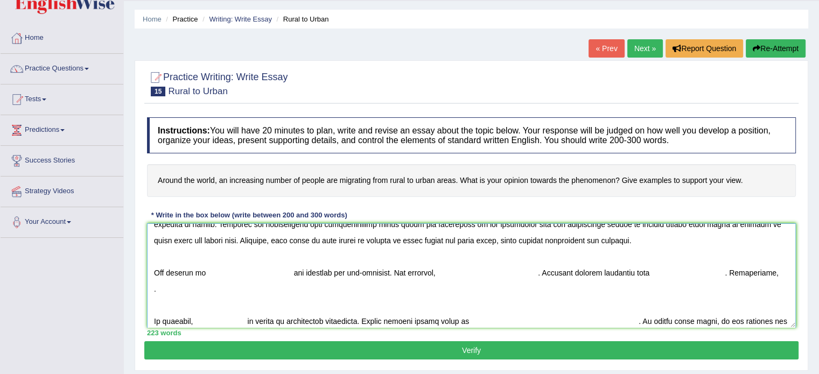
click at [200, 270] on textarea at bounding box center [471, 275] width 649 height 104
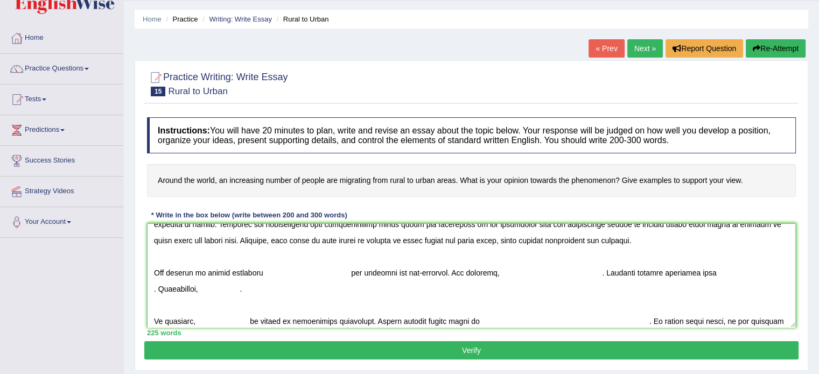
click at [200, 272] on textarea at bounding box center [471, 275] width 649 height 104
click at [279, 272] on textarea at bounding box center [471, 275] width 649 height 104
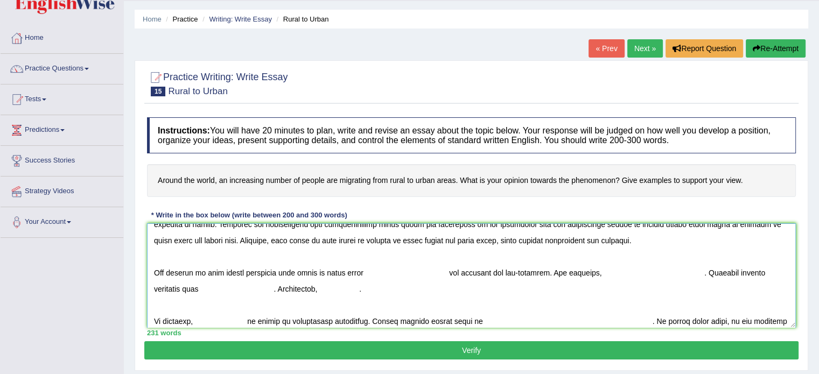
click at [446, 269] on textarea at bounding box center [471, 275] width 649 height 104
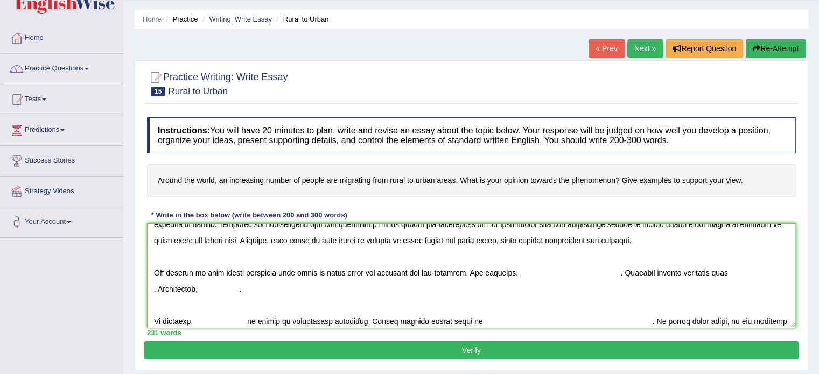
click at [512, 273] on textarea at bounding box center [471, 275] width 649 height 104
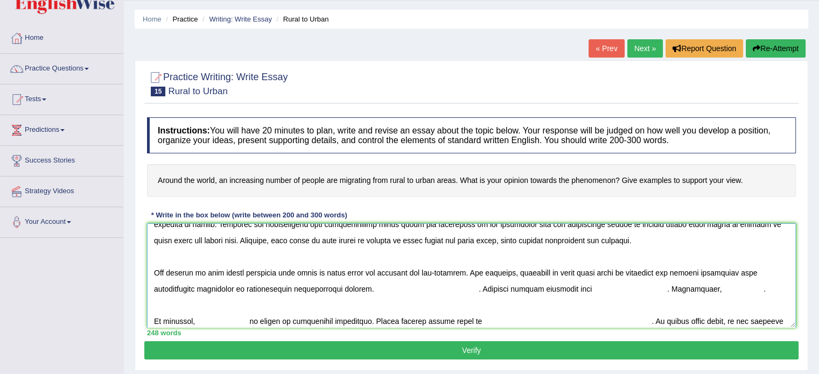
click at [463, 286] on textarea at bounding box center [471, 275] width 649 height 104
click at [468, 290] on textarea at bounding box center [471, 275] width 649 height 104
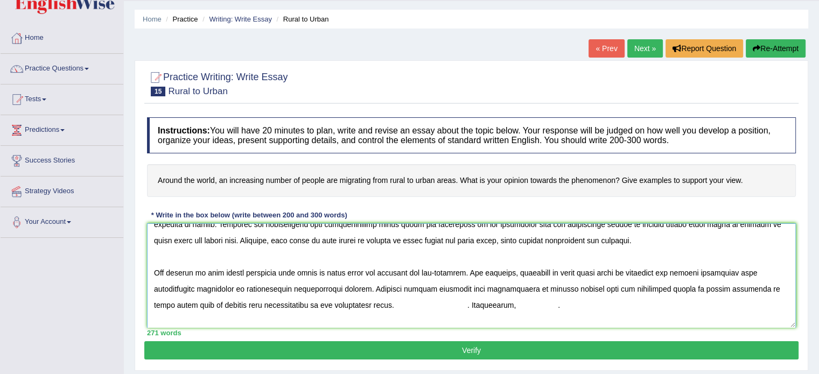
click at [430, 307] on textarea at bounding box center [471, 275] width 649 height 104
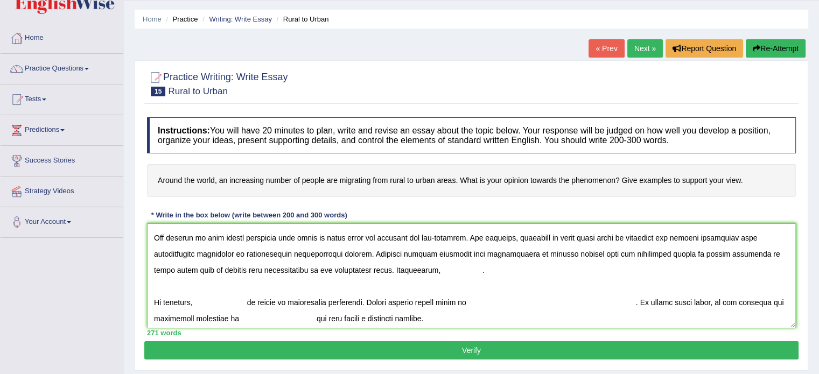
scroll to position [145, 0]
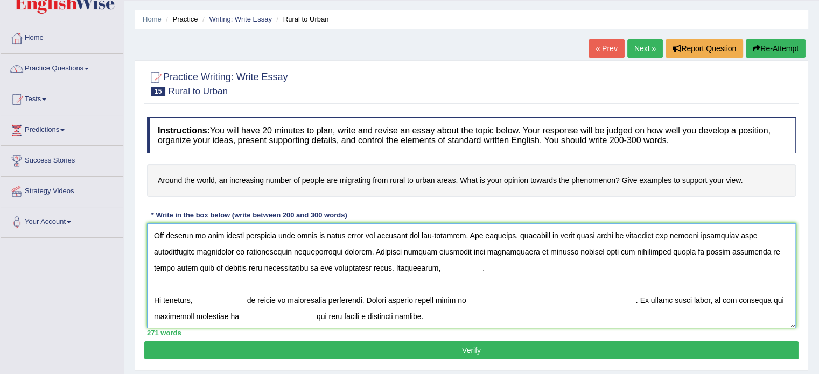
click at [401, 268] on textarea at bounding box center [471, 275] width 649 height 104
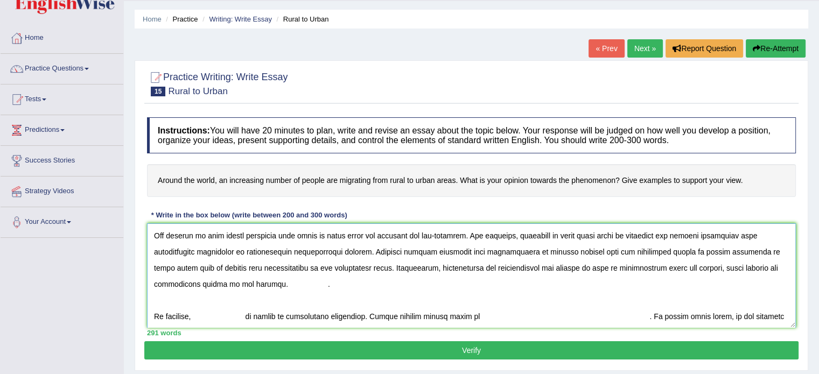
scroll to position [162, 0]
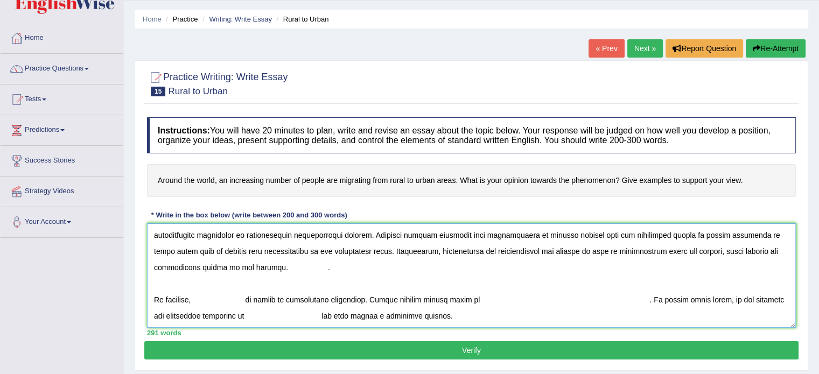
click at [197, 300] on textarea at bounding box center [471, 275] width 649 height 104
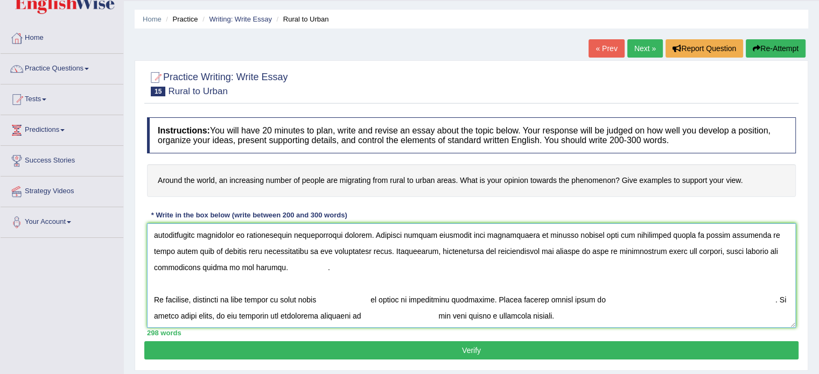
click at [383, 302] on textarea at bounding box center [471, 275] width 649 height 104
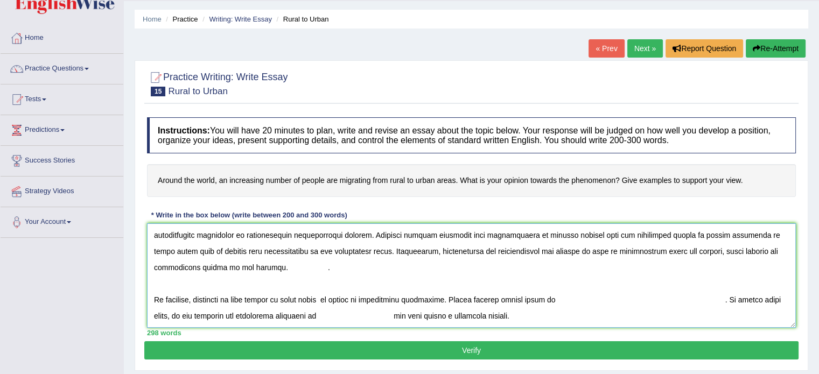
click at [556, 300] on textarea at bounding box center [471, 275] width 649 height 104
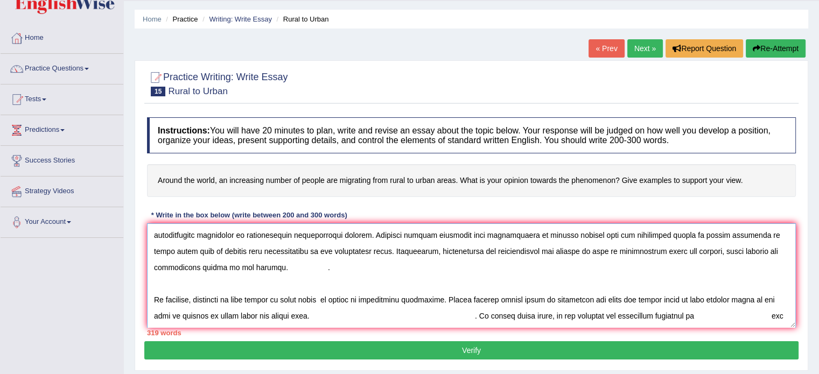
click at [467, 316] on textarea at bounding box center [471, 275] width 649 height 104
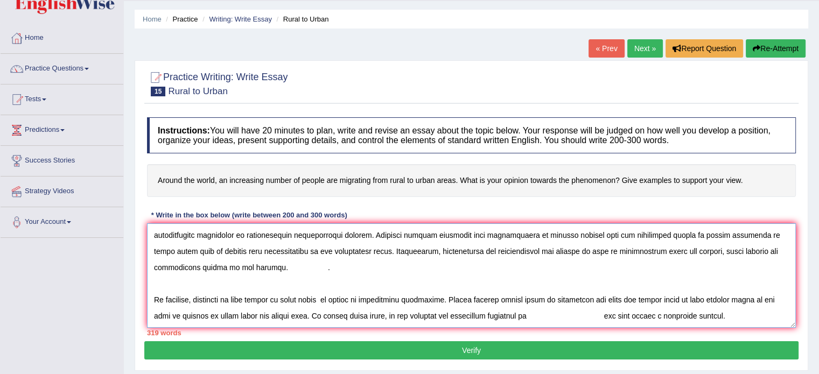
click at [532, 315] on textarea at bounding box center [471, 275] width 649 height 104
click at [648, 316] on textarea at bounding box center [471, 275] width 649 height 104
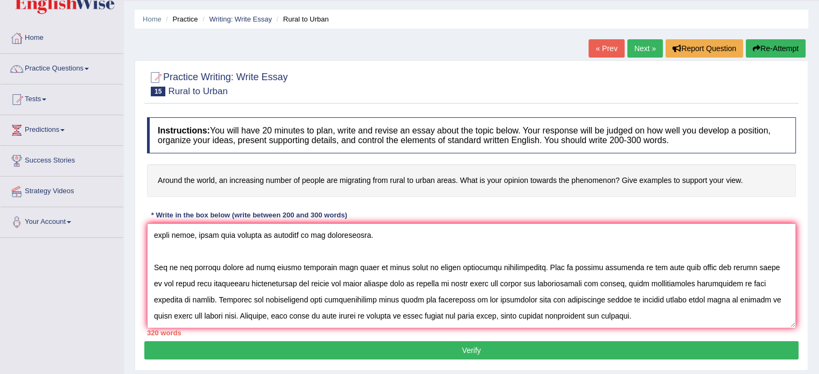
scroll to position [41, 0]
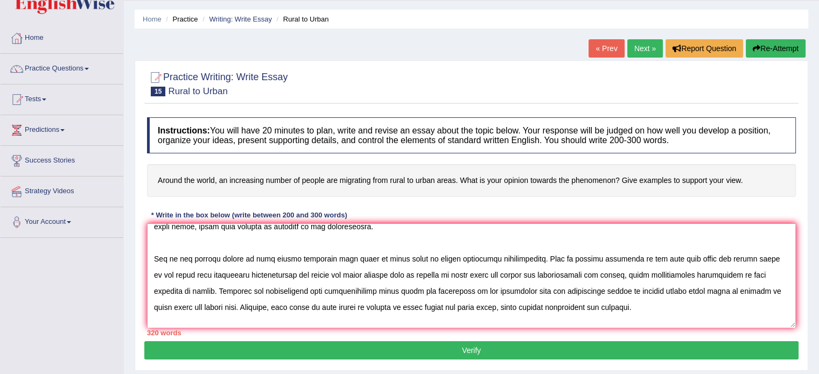
click at [422, 258] on textarea at bounding box center [471, 275] width 649 height 104
drag, startPoint x: 500, startPoint y: 275, endPoint x: 625, endPoint y: 279, distance: 124.5
click at [625, 279] on textarea at bounding box center [471, 275] width 649 height 104
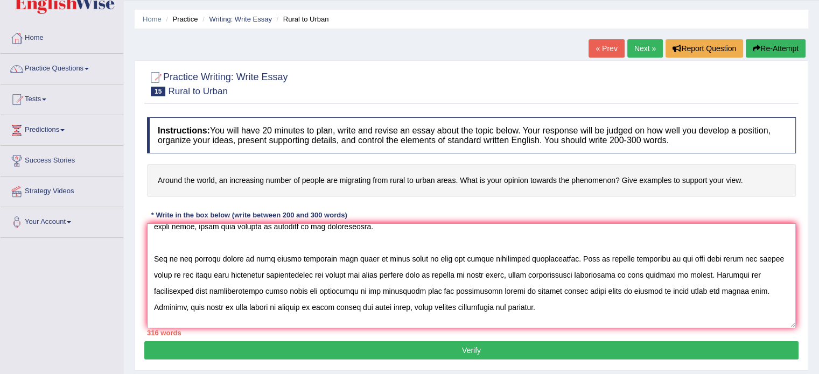
drag, startPoint x: 562, startPoint y: 291, endPoint x: 624, endPoint y: 294, distance: 61.4
click at [624, 294] on textarea at bounding box center [471, 275] width 649 height 104
drag, startPoint x: 505, startPoint y: 274, endPoint x: 687, endPoint y: 270, distance: 182.0
click at [687, 270] on textarea at bounding box center [471, 275] width 649 height 104
click at [408, 307] on textarea at bounding box center [471, 275] width 649 height 104
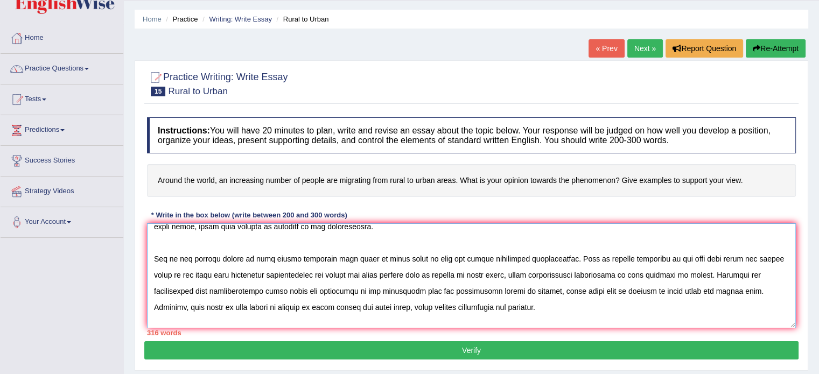
drag, startPoint x: 157, startPoint y: 305, endPoint x: 567, endPoint y: 305, distance: 409.8
click at [567, 305] on textarea at bounding box center [471, 275] width 649 height 104
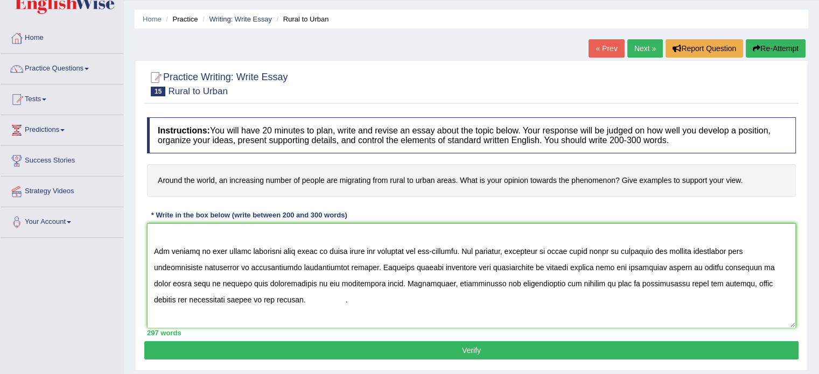
scroll to position [116, 0]
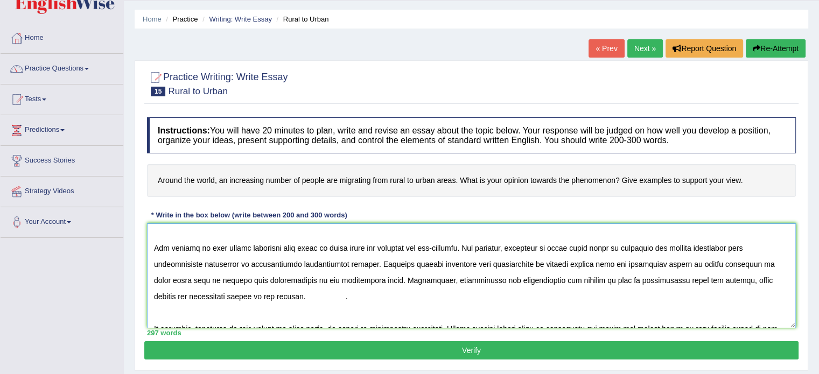
click at [627, 246] on textarea at bounding box center [471, 275] width 649 height 104
click at [292, 296] on textarea at bounding box center [471, 275] width 649 height 104
click at [778, 267] on textarea at bounding box center [471, 275] width 649 height 104
drag, startPoint x: 155, startPoint y: 282, endPoint x: 176, endPoint y: 286, distance: 21.4
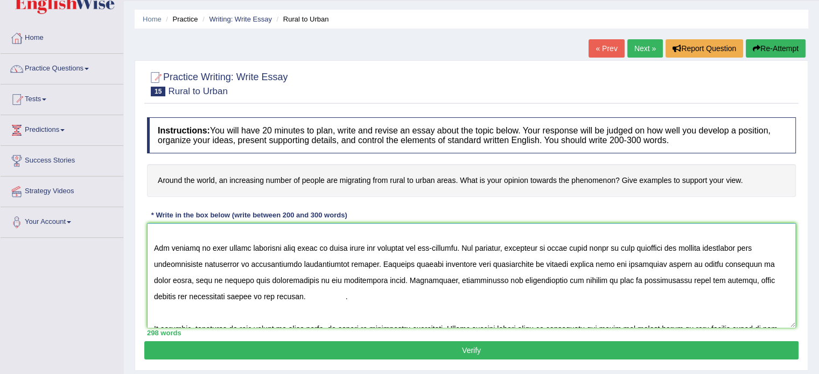
click at [176, 286] on textarea at bounding box center [471, 275] width 649 height 104
drag, startPoint x: 332, startPoint y: 277, endPoint x: 372, endPoint y: 279, distance: 39.9
click at [372, 279] on textarea at bounding box center [471, 275] width 649 height 104
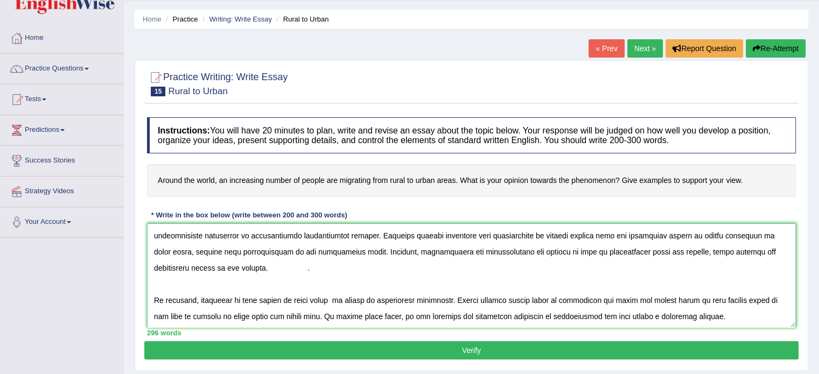
scroll to position [123, 0]
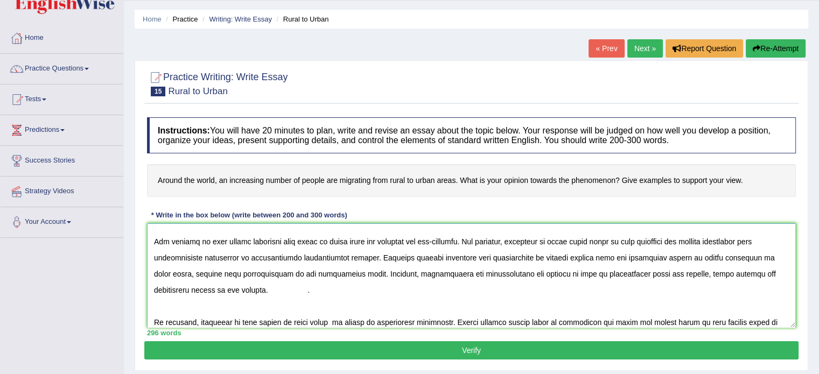
drag, startPoint x: 664, startPoint y: 273, endPoint x: 195, endPoint y: 292, distance: 468.9
click at [195, 292] on textarea at bounding box center [471, 275] width 649 height 104
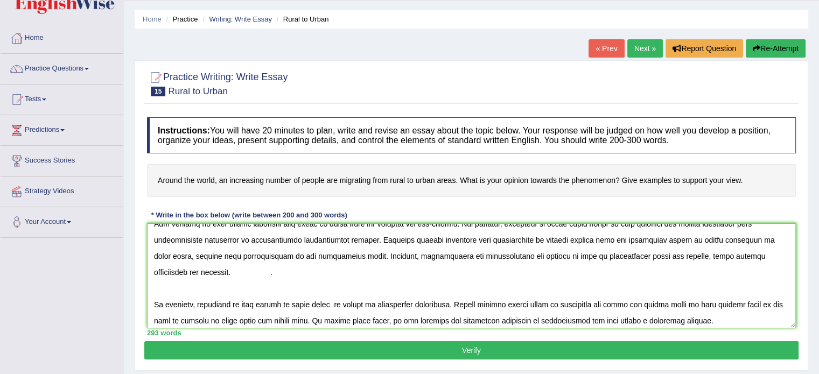
scroll to position [141, 0]
drag, startPoint x: 471, startPoint y: 253, endPoint x: 508, endPoint y: 256, distance: 36.8
click at [508, 256] on textarea at bounding box center [471, 275] width 649 height 104
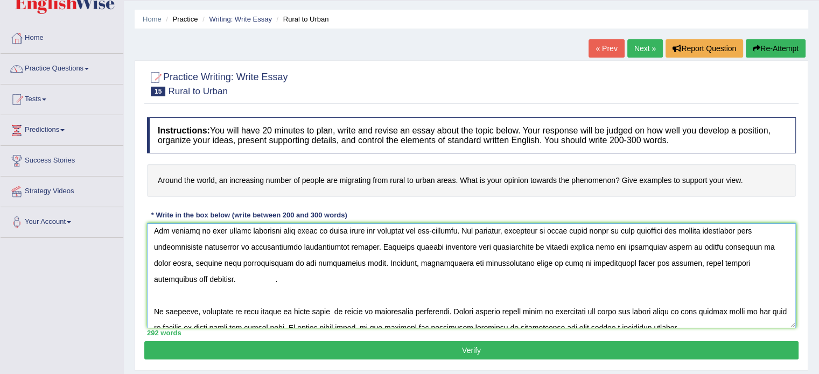
scroll to position [145, 0]
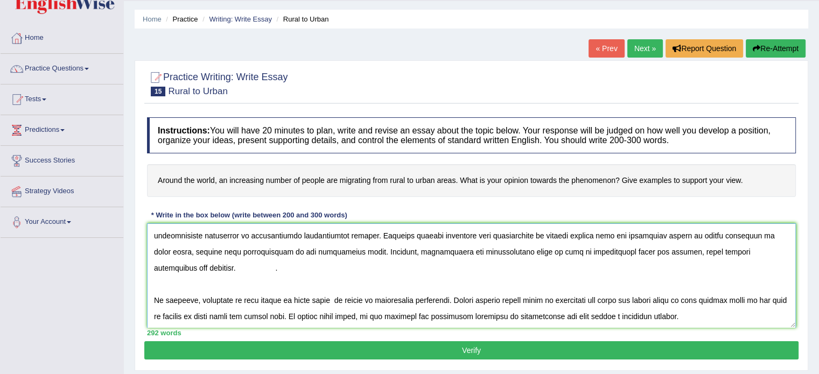
click at [336, 297] on textarea at bounding box center [471, 275] width 649 height 104
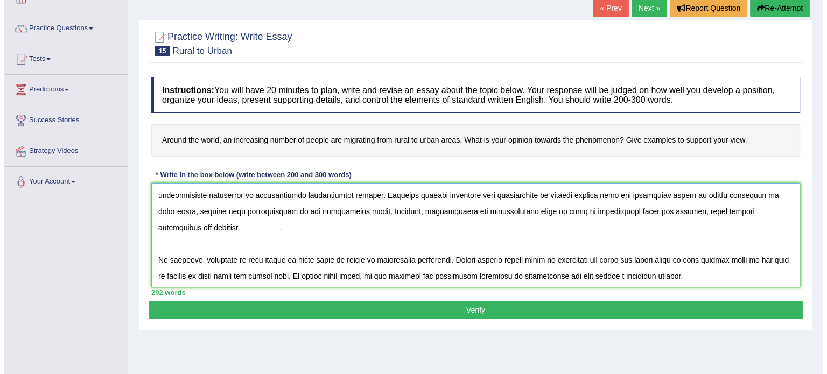
scroll to position [71, 0]
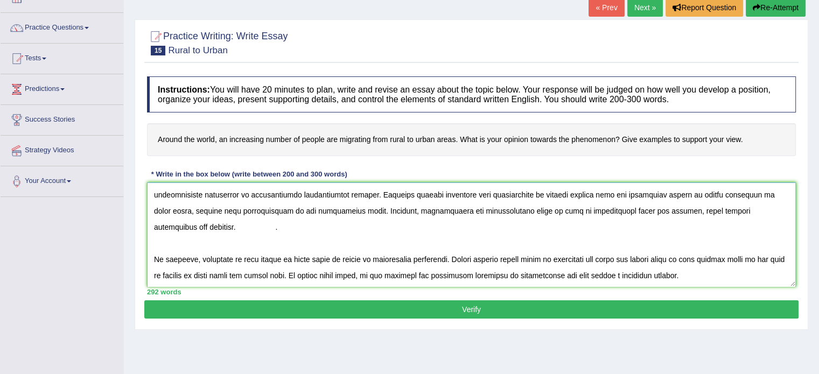
type textarea "The increasing prominence of the statement that around the world, an increasing…"
click at [343, 309] on button "Verify" at bounding box center [471, 309] width 654 height 18
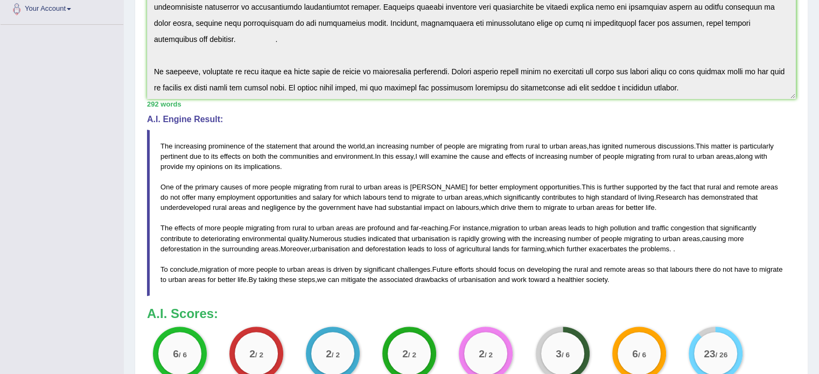
scroll to position [234, 0]
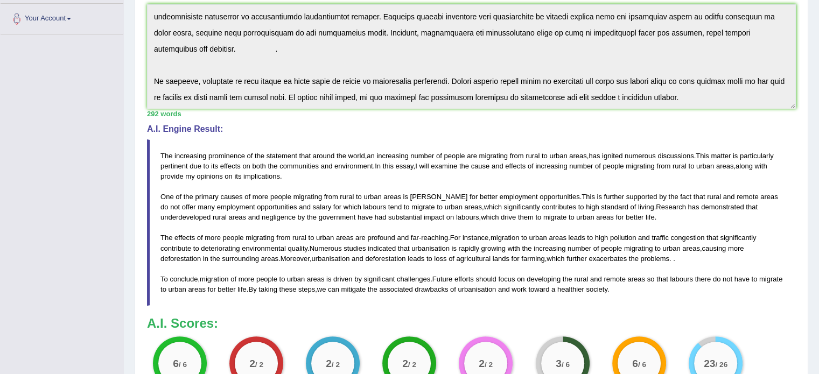
drag, startPoint x: 159, startPoint y: 152, endPoint x: 262, endPoint y: 239, distance: 134.9
click at [262, 239] on blockquote "The increasing prominence of the statement that around the world , an increasin…" at bounding box center [471, 222] width 649 height 167
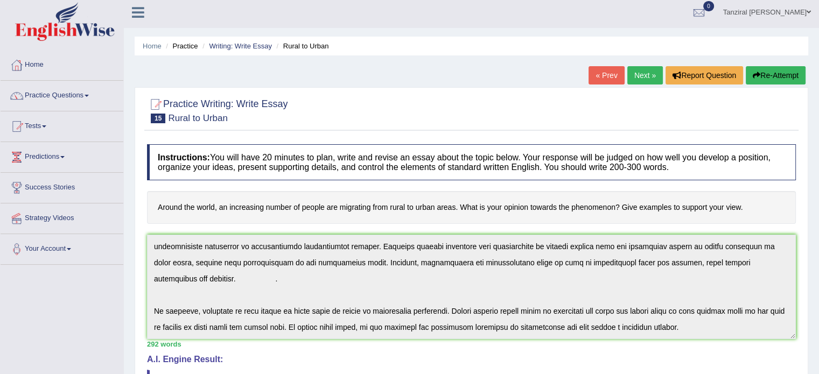
scroll to position [2, 0]
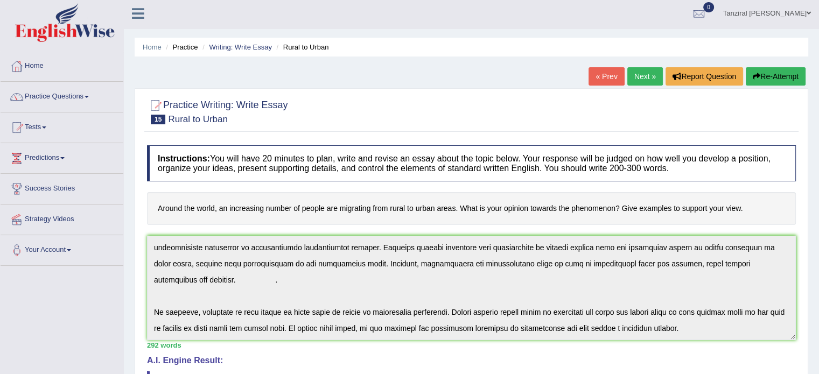
click at [766, 76] on button "Re-Attempt" at bounding box center [776, 76] width 60 height 18
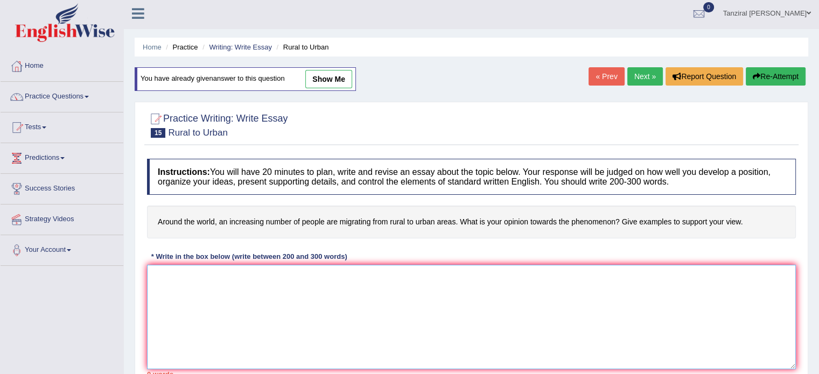
paste textarea "The increasing prominence of the statement that around the world, an increasing…"
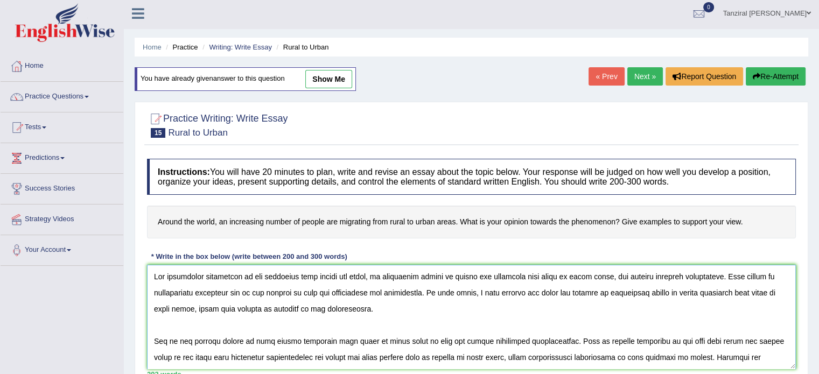
drag, startPoint x: 169, startPoint y: 274, endPoint x: 202, endPoint y: 276, distance: 34.0
click at [202, 276] on textarea at bounding box center [471, 317] width 649 height 104
click at [549, 292] on textarea at bounding box center [471, 317] width 649 height 104
click at [604, 293] on textarea at bounding box center [471, 317] width 649 height 104
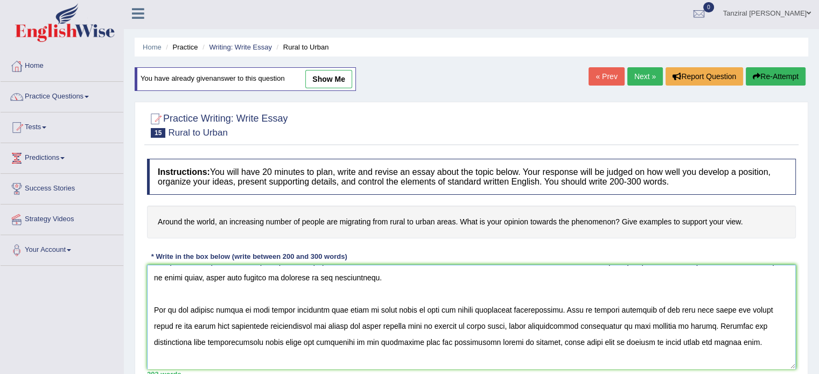
scroll to position [37, 0]
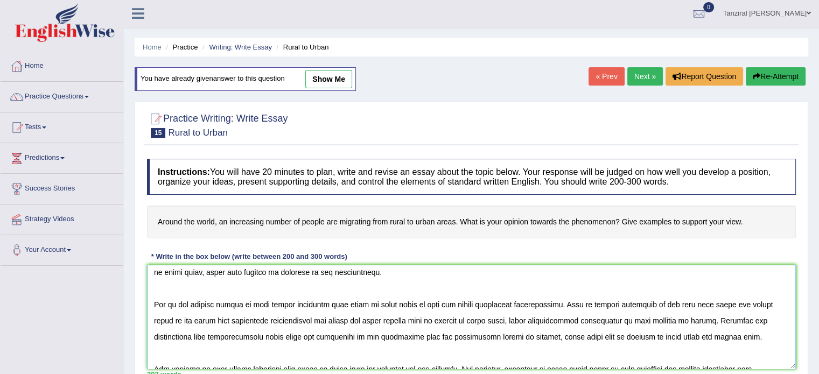
click at [421, 303] on textarea at bounding box center [471, 317] width 649 height 104
drag, startPoint x: 485, startPoint y: 305, endPoint x: 525, endPoint y: 303, distance: 39.9
click at [525, 303] on textarea at bounding box center [471, 317] width 649 height 104
drag, startPoint x: 759, startPoint y: 301, endPoint x: 778, endPoint y: 304, distance: 19.1
click at [778, 304] on textarea at bounding box center [471, 317] width 649 height 104
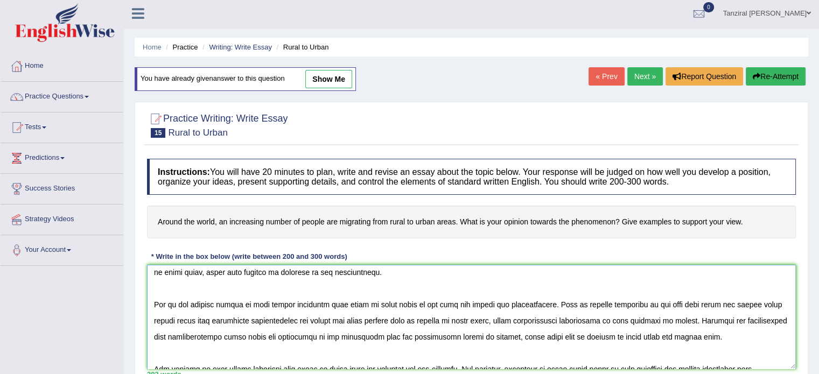
drag, startPoint x: 172, startPoint y: 320, endPoint x: 192, endPoint y: 323, distance: 19.5
click at [192, 323] on textarea at bounding box center [471, 317] width 649 height 104
drag, startPoint x: 297, startPoint y: 318, endPoint x: 317, endPoint y: 321, distance: 19.6
click at [317, 321] on textarea at bounding box center [471, 317] width 649 height 104
drag, startPoint x: 368, startPoint y: 319, endPoint x: 390, endPoint y: 323, distance: 22.3
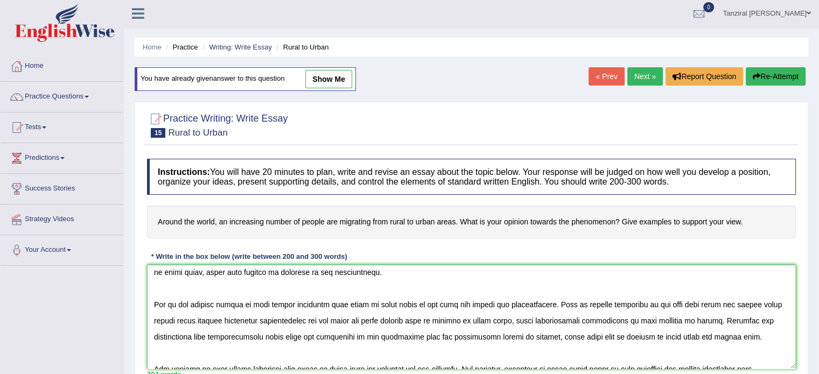
click at [390, 323] on textarea at bounding box center [471, 317] width 649 height 104
drag, startPoint x: 501, startPoint y: 318, endPoint x: 683, endPoint y: 314, distance: 181.5
click at [683, 314] on textarea at bounding box center [471, 317] width 649 height 104
drag, startPoint x: 300, startPoint y: 333, endPoint x: 326, endPoint y: 340, distance: 26.1
click at [326, 340] on textarea at bounding box center [471, 317] width 649 height 104
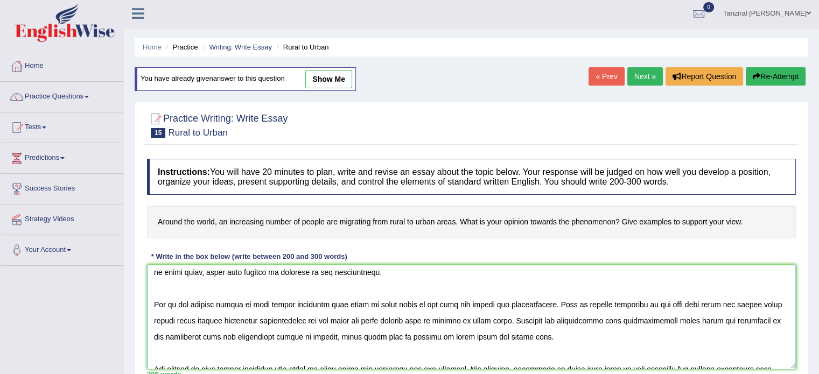
drag, startPoint x: 333, startPoint y: 334, endPoint x: 369, endPoint y: 334, distance: 36.1
click at [369, 334] on textarea at bounding box center [471, 317] width 649 height 104
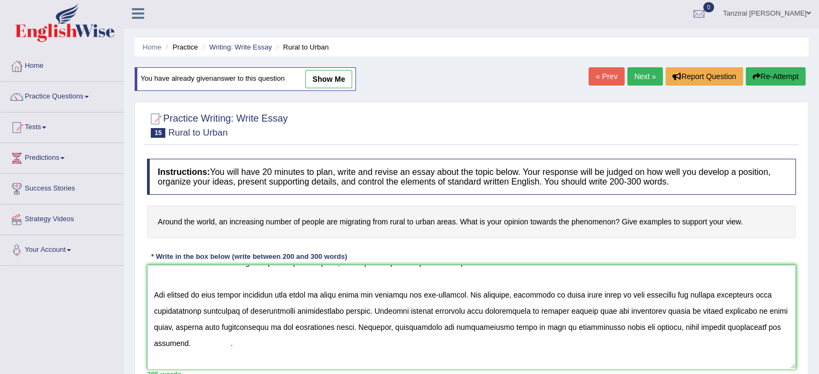
scroll to position [111, 0]
click at [162, 346] on textarea at bounding box center [471, 317] width 649 height 104
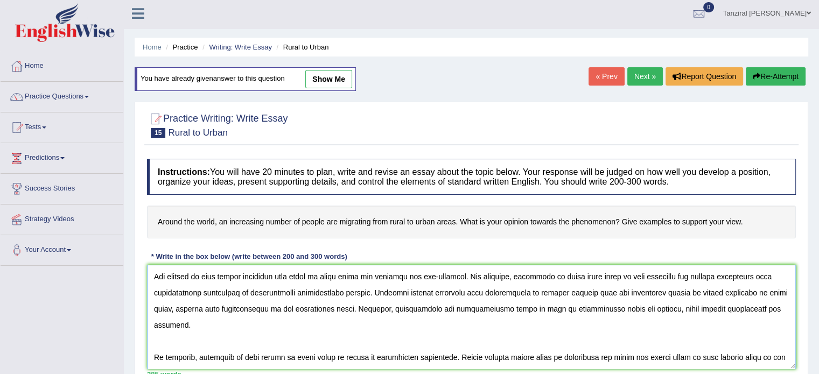
click at [489, 309] on textarea at bounding box center [471, 317] width 649 height 104
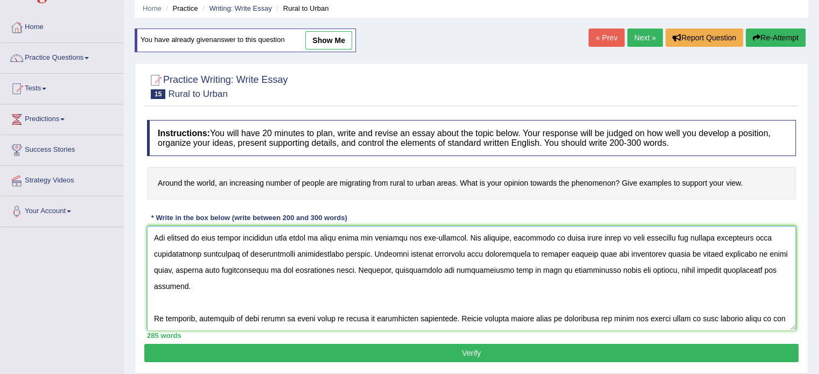
scroll to position [58, 0]
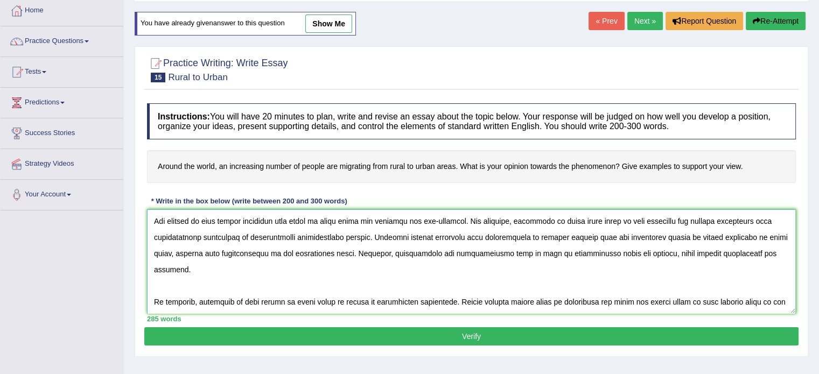
drag, startPoint x: 706, startPoint y: 284, endPoint x: 730, endPoint y: 286, distance: 23.8
click at [730, 286] on textarea at bounding box center [471, 261] width 649 height 104
drag, startPoint x: 751, startPoint y: 288, endPoint x: 735, endPoint y: 285, distance: 17.0
click at [735, 285] on textarea at bounding box center [471, 261] width 649 height 104
type textarea "The growing prominence of the statement that around the world, an increasing nu…"
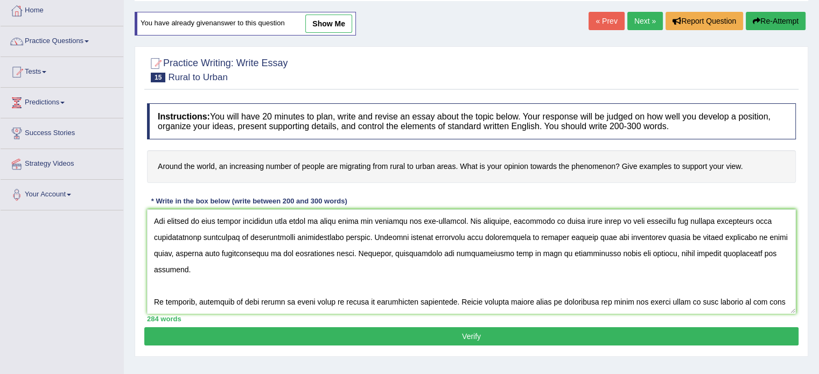
click at [543, 333] on button "Verify" at bounding box center [471, 336] width 654 height 18
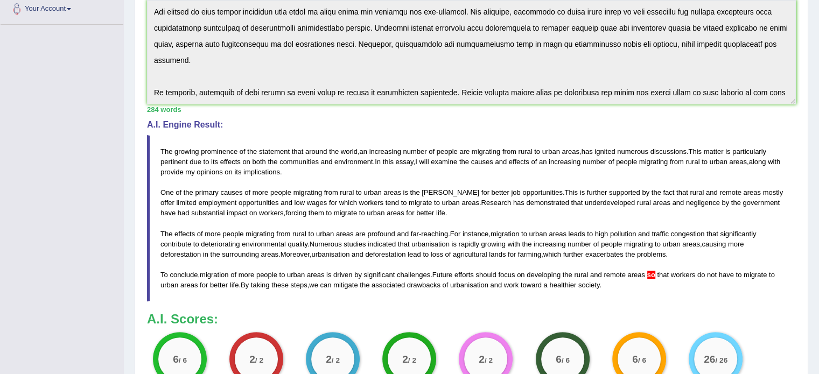
scroll to position [243, 0]
click at [543, 333] on div "6 / 6 Linguistic" at bounding box center [562, 366] width 76 height 69
